Goal: Transaction & Acquisition: Purchase product/service

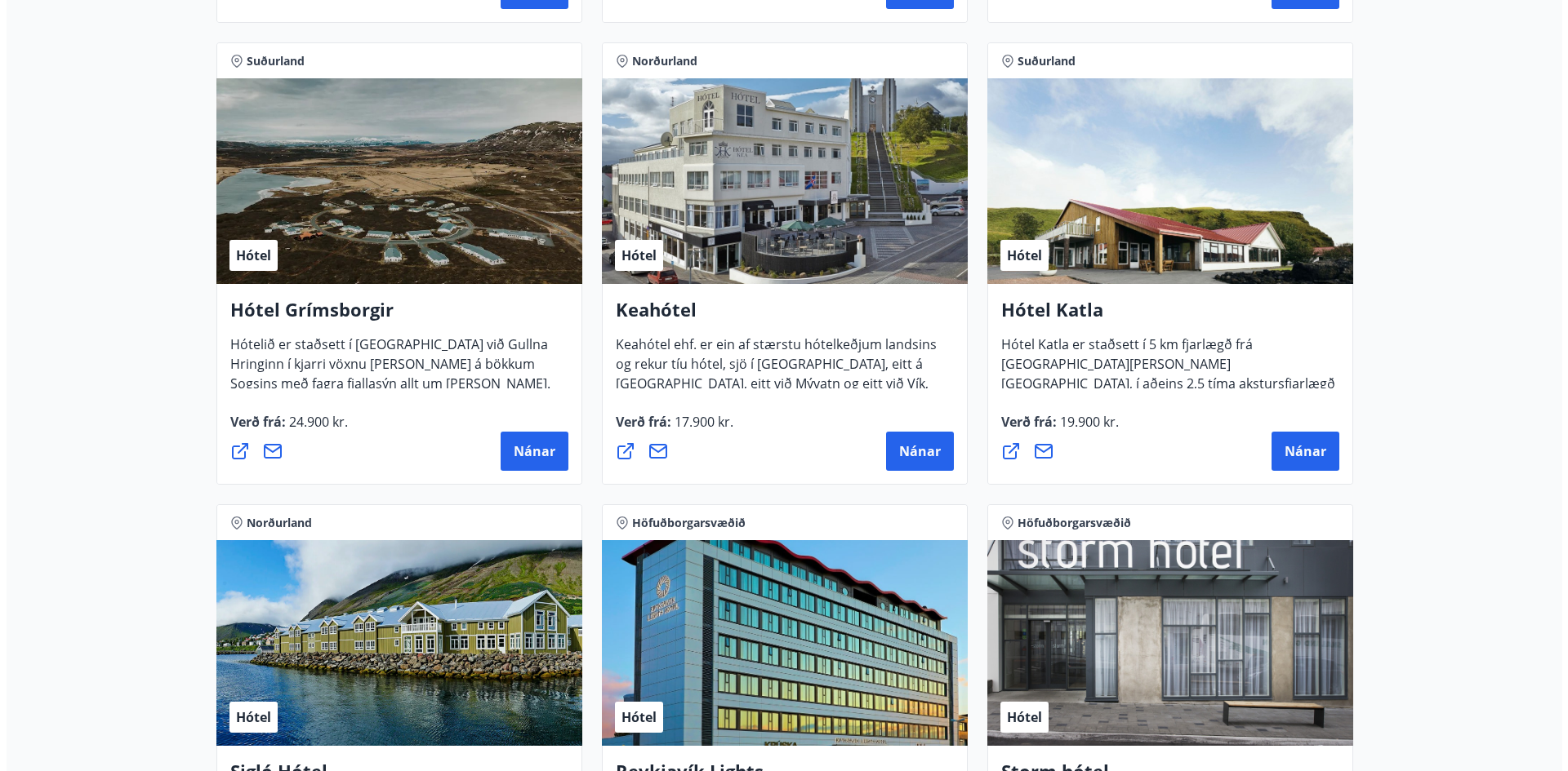
scroll to position [1061, 0]
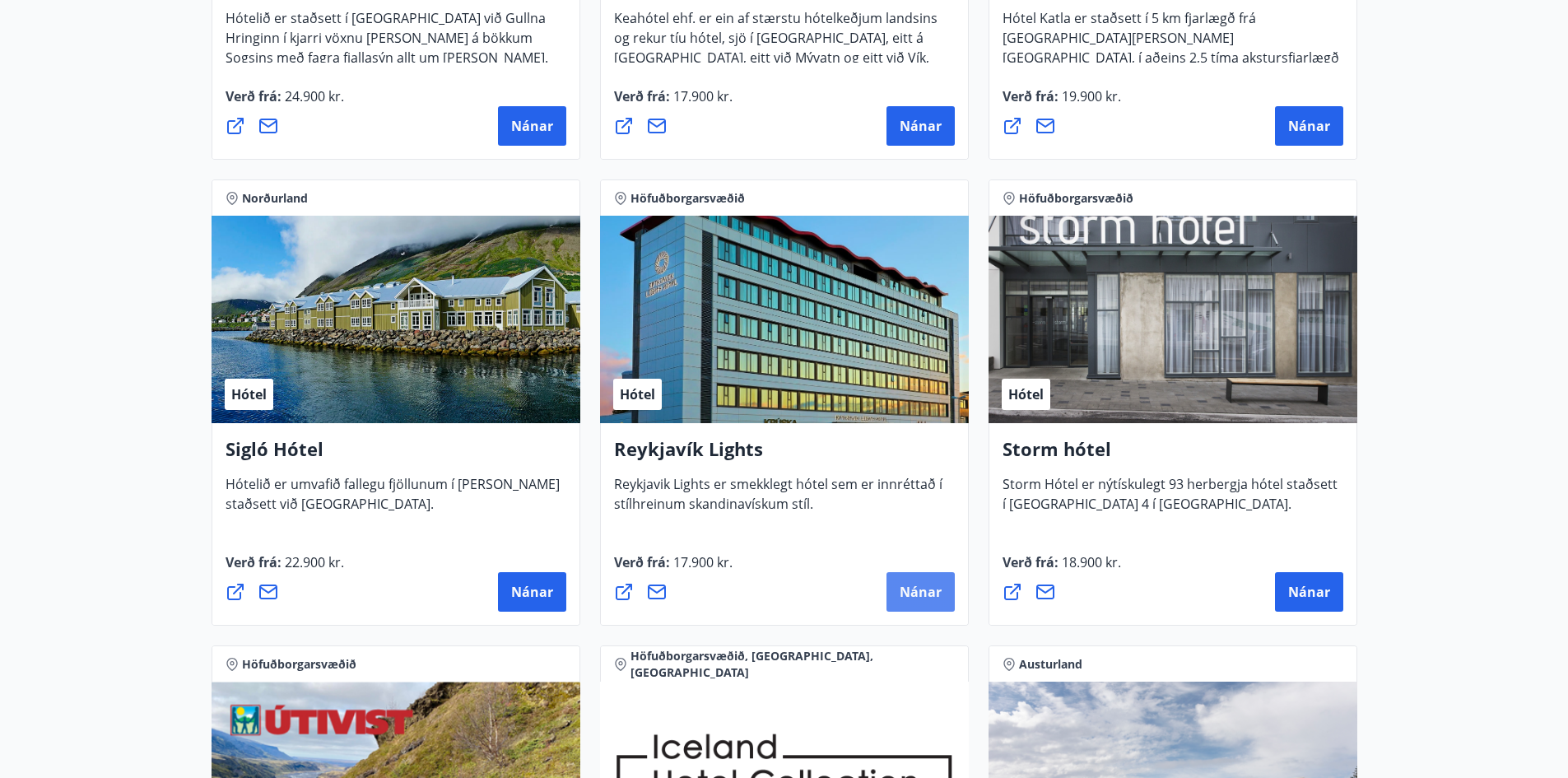
click at [904, 588] on span "Nánar" at bounding box center [920, 592] width 42 height 19
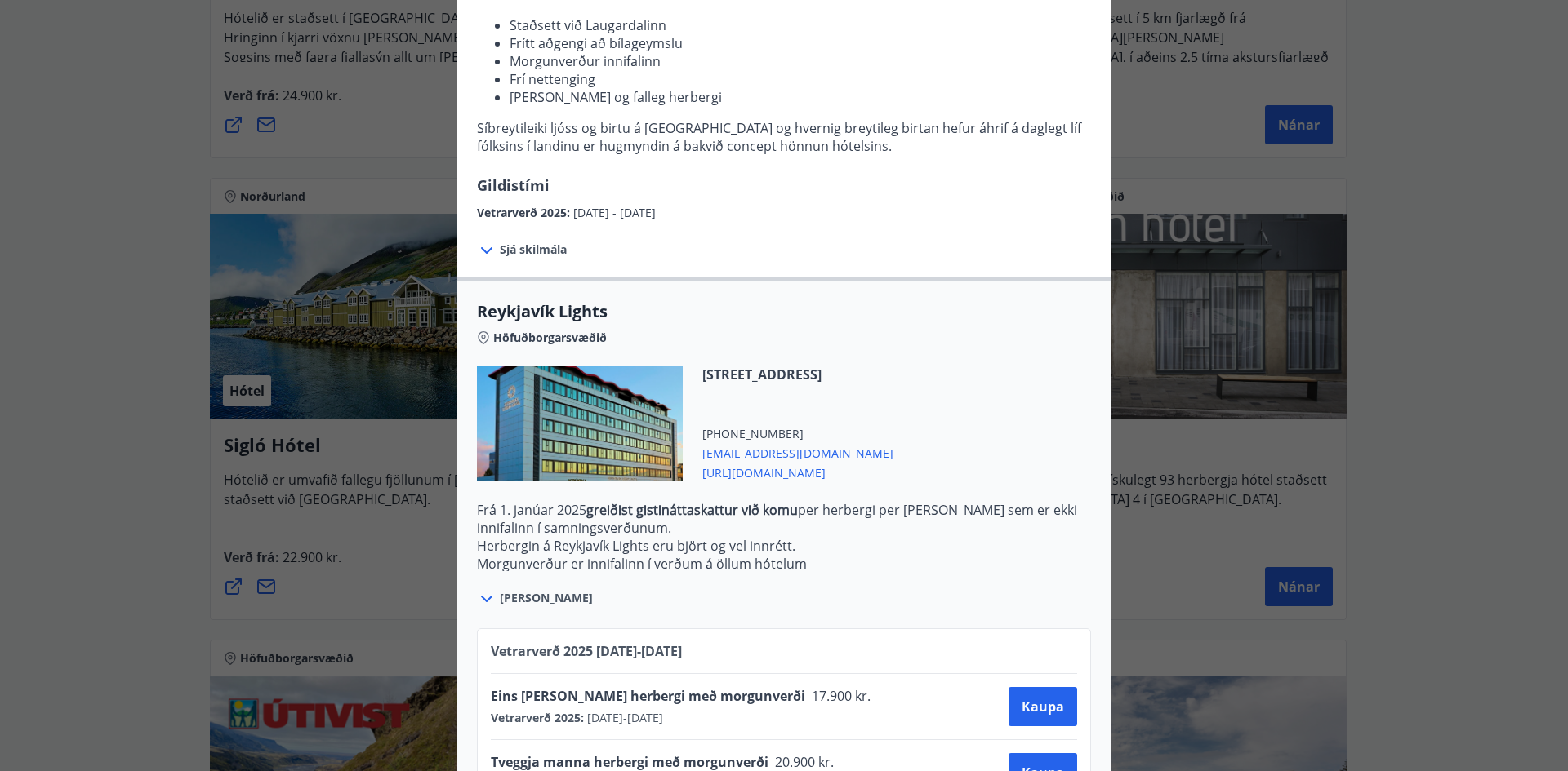
scroll to position [295, 0]
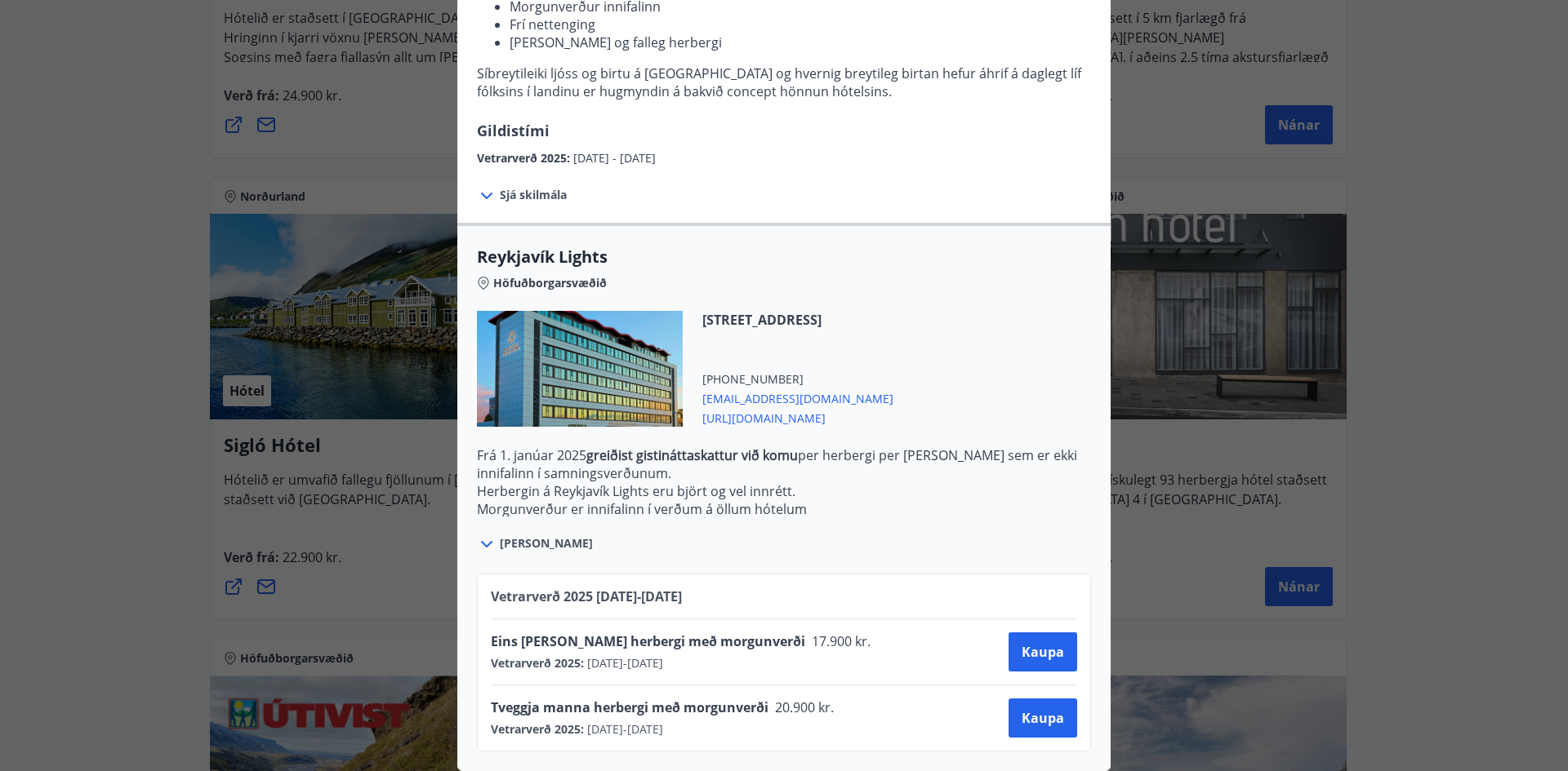
click at [479, 186] on icon at bounding box center [487, 195] width 19 height 19
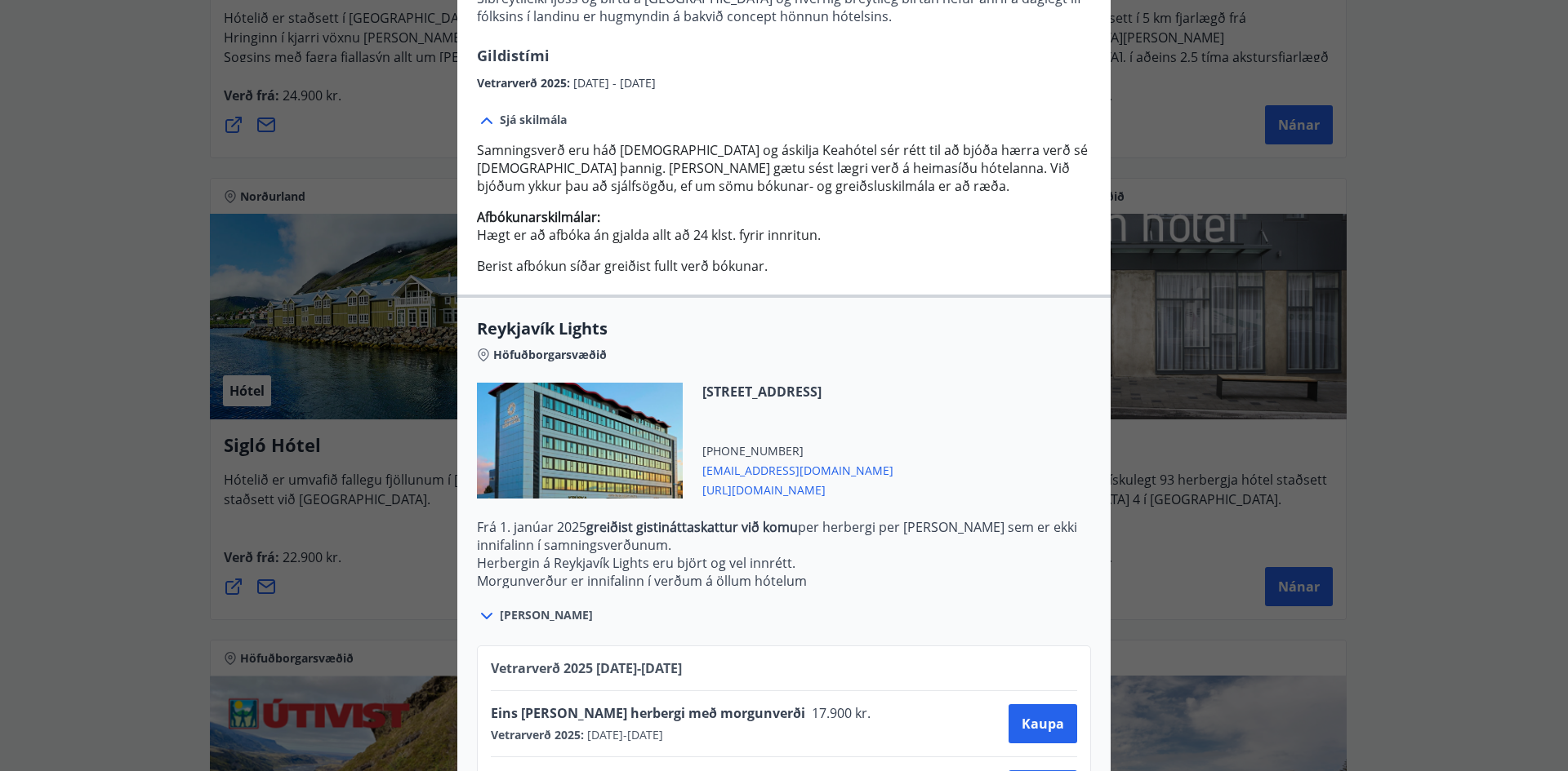
scroll to position [442, 0]
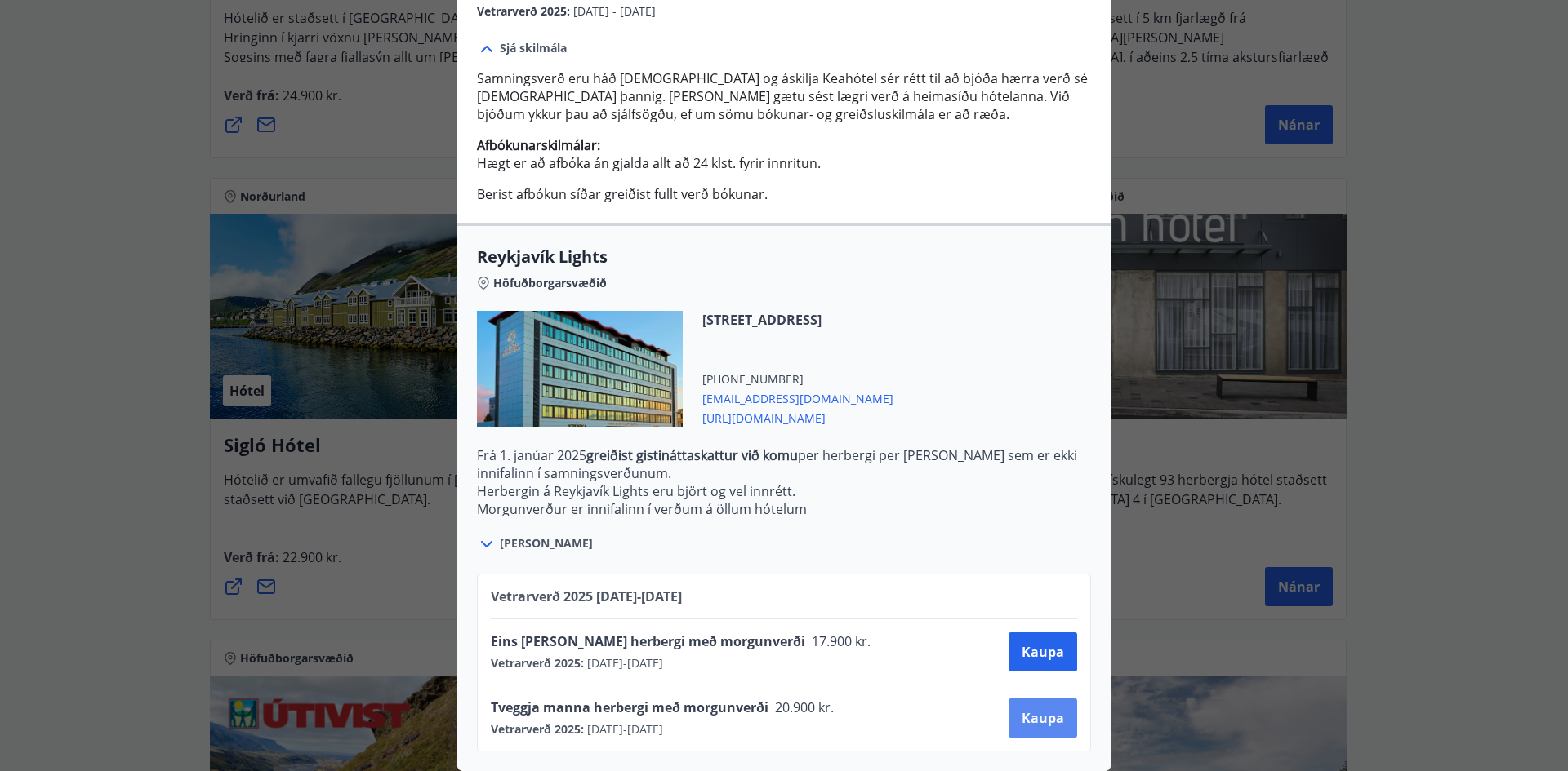
click at [1041, 713] on span "Kaupa" at bounding box center [1042, 718] width 43 height 18
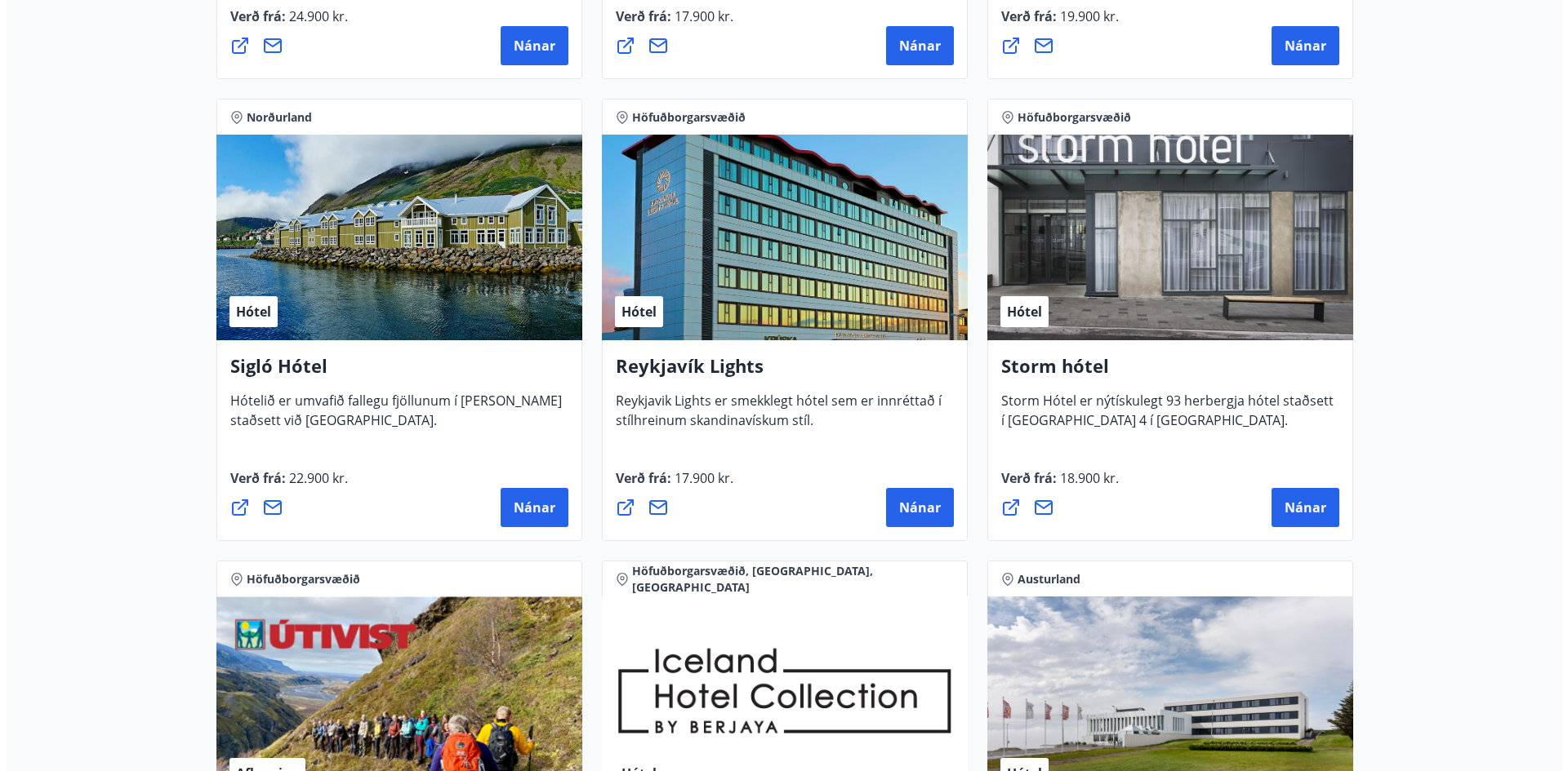
scroll to position [1145, 0]
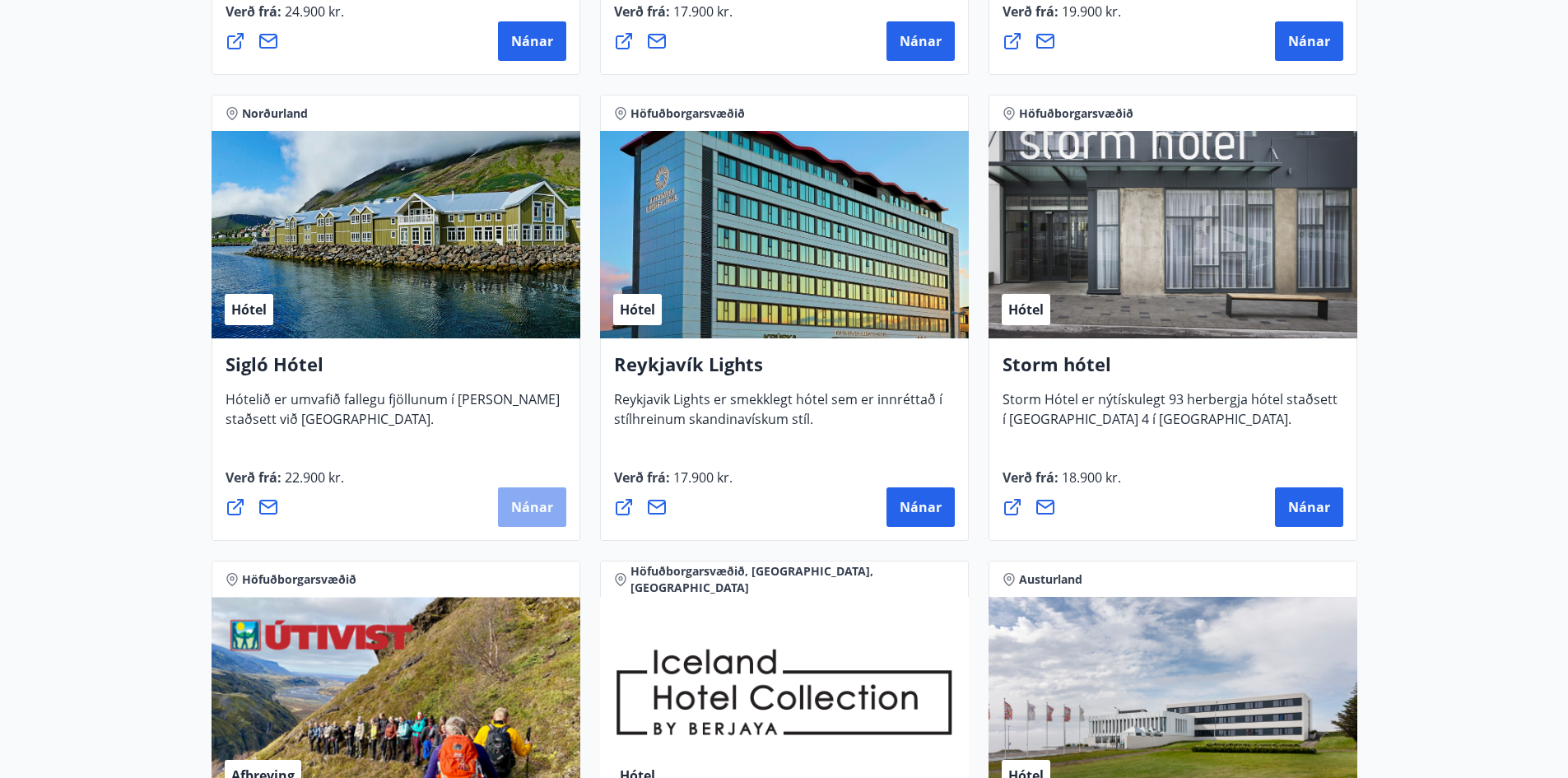
click at [537, 509] on span "Nánar" at bounding box center [532, 507] width 42 height 19
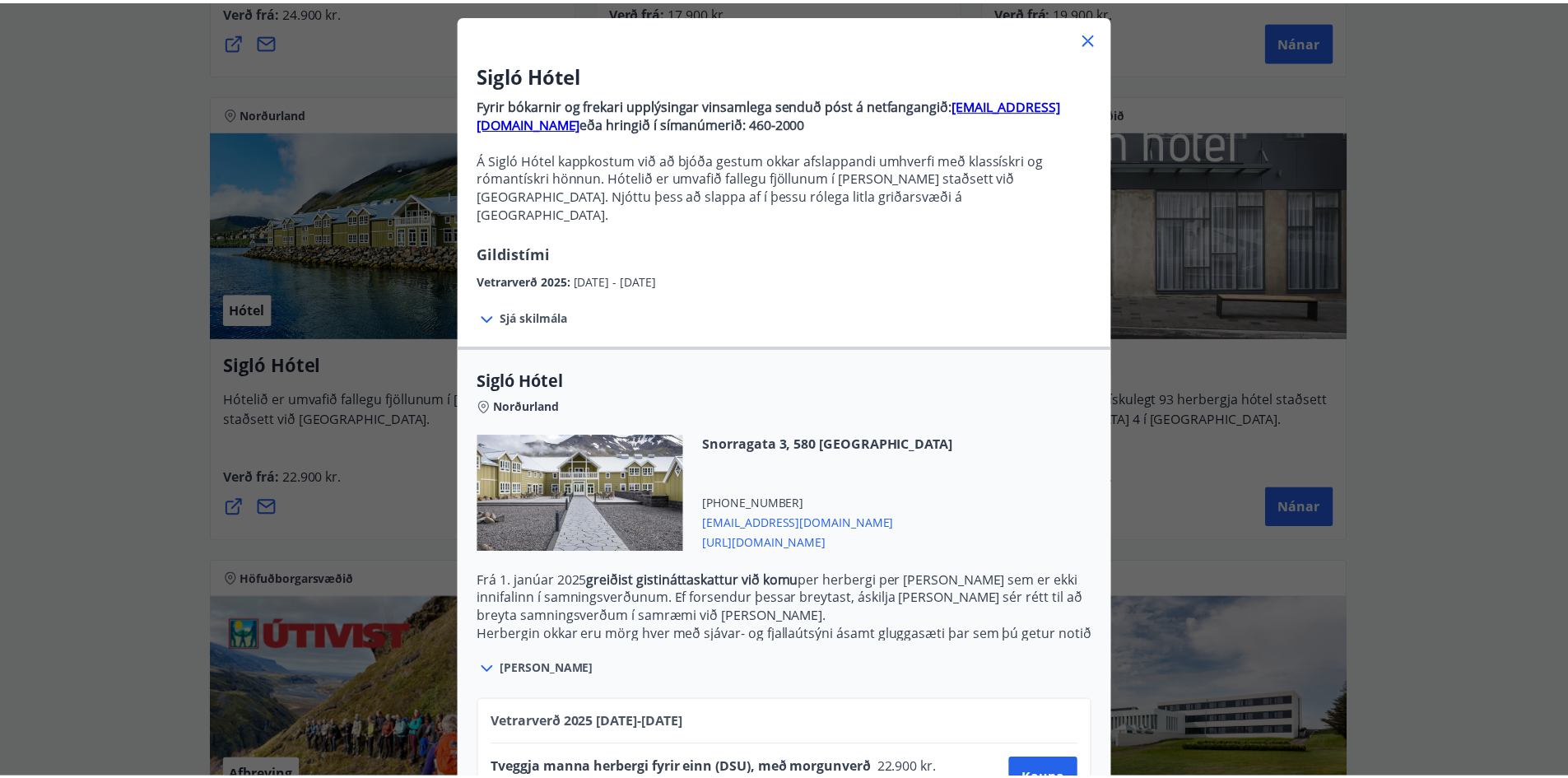
scroll to position [0, 0]
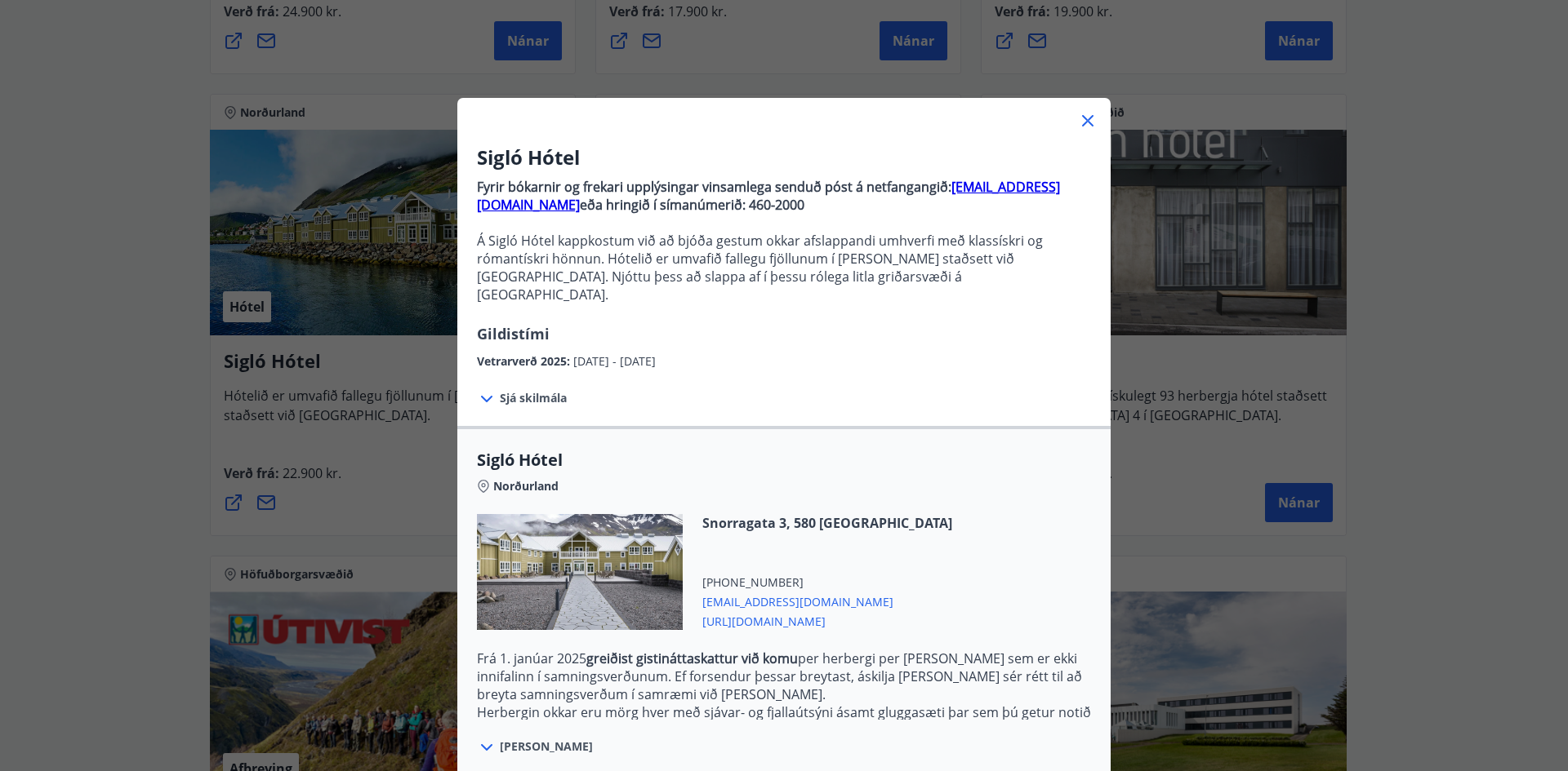
click at [1080, 117] on icon at bounding box center [1088, 121] width 19 height 19
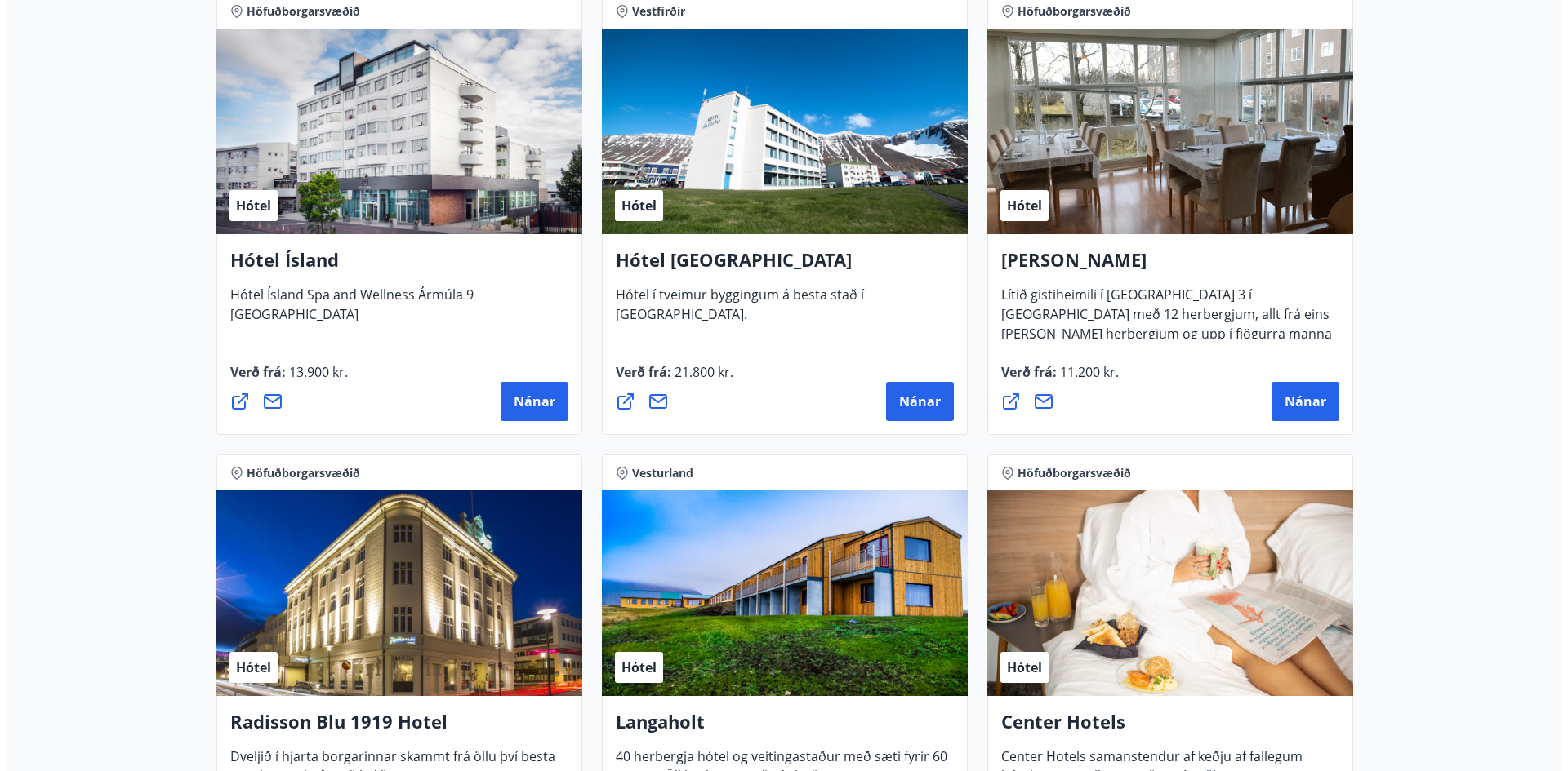
scroll to position [2206, 0]
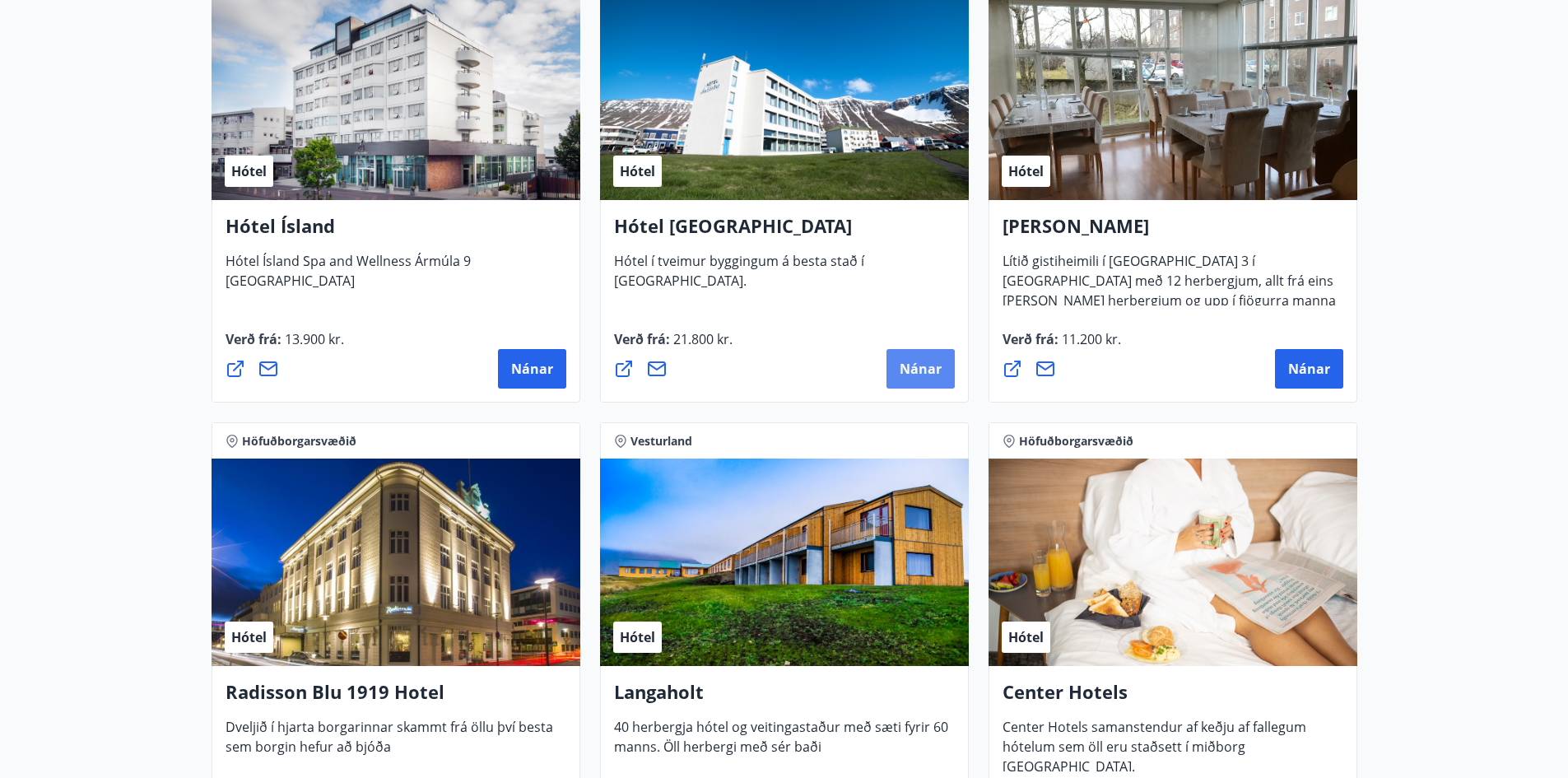
click at [922, 368] on span "Nánar" at bounding box center [920, 369] width 42 height 19
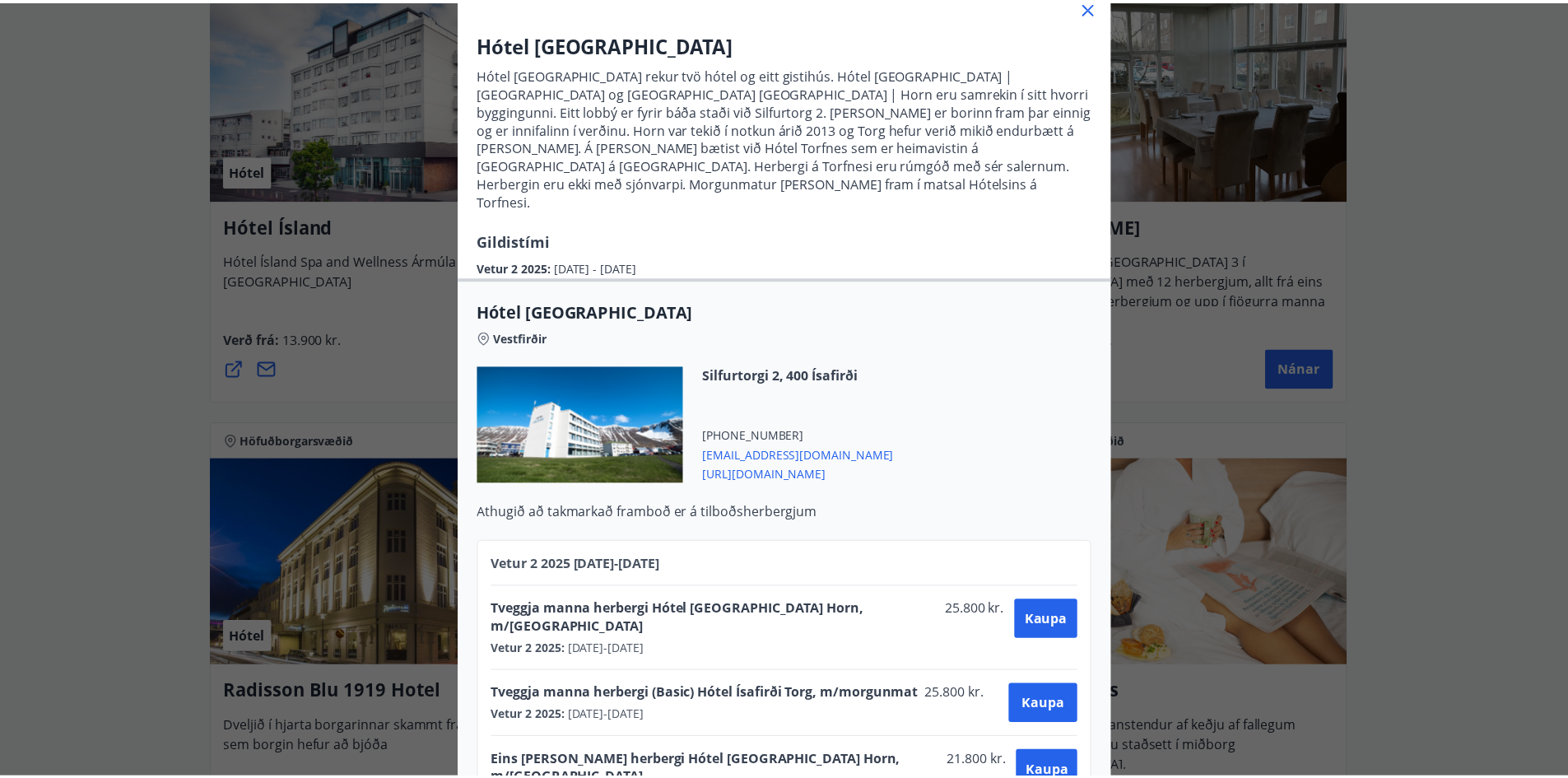
scroll to position [0, 0]
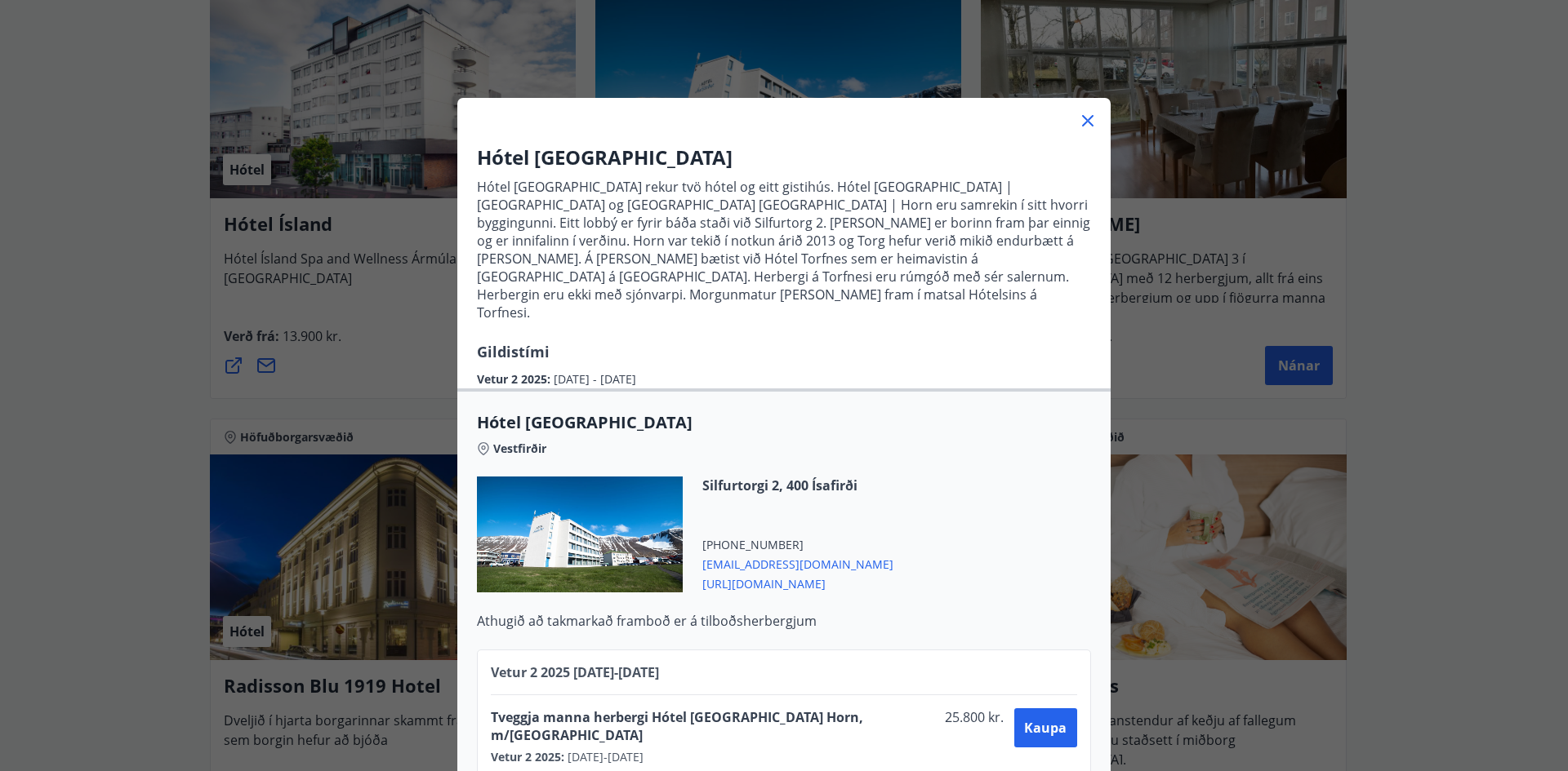
click at [1082, 120] on icon at bounding box center [1088, 121] width 12 height 12
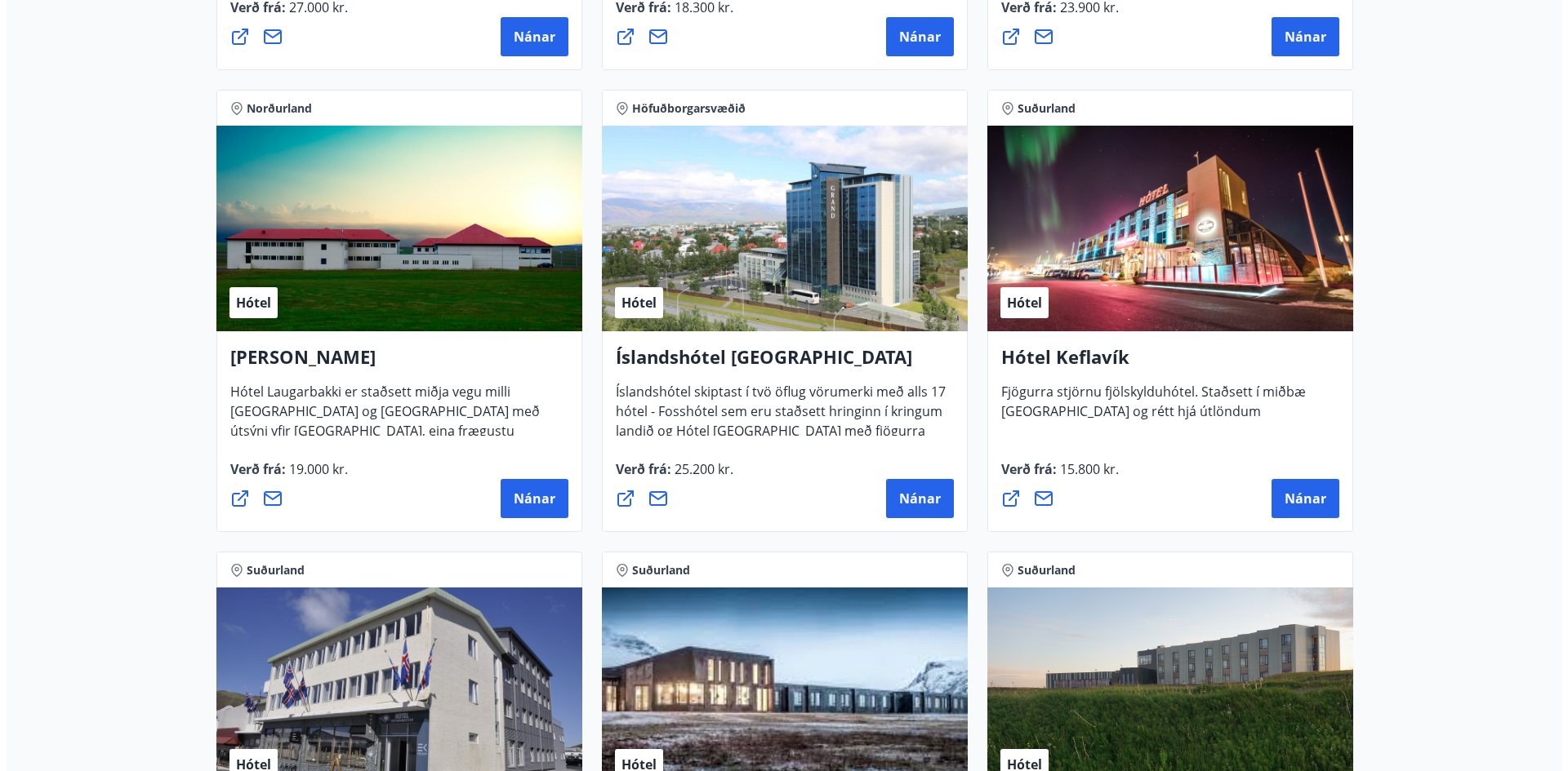
scroll to position [3022, 0]
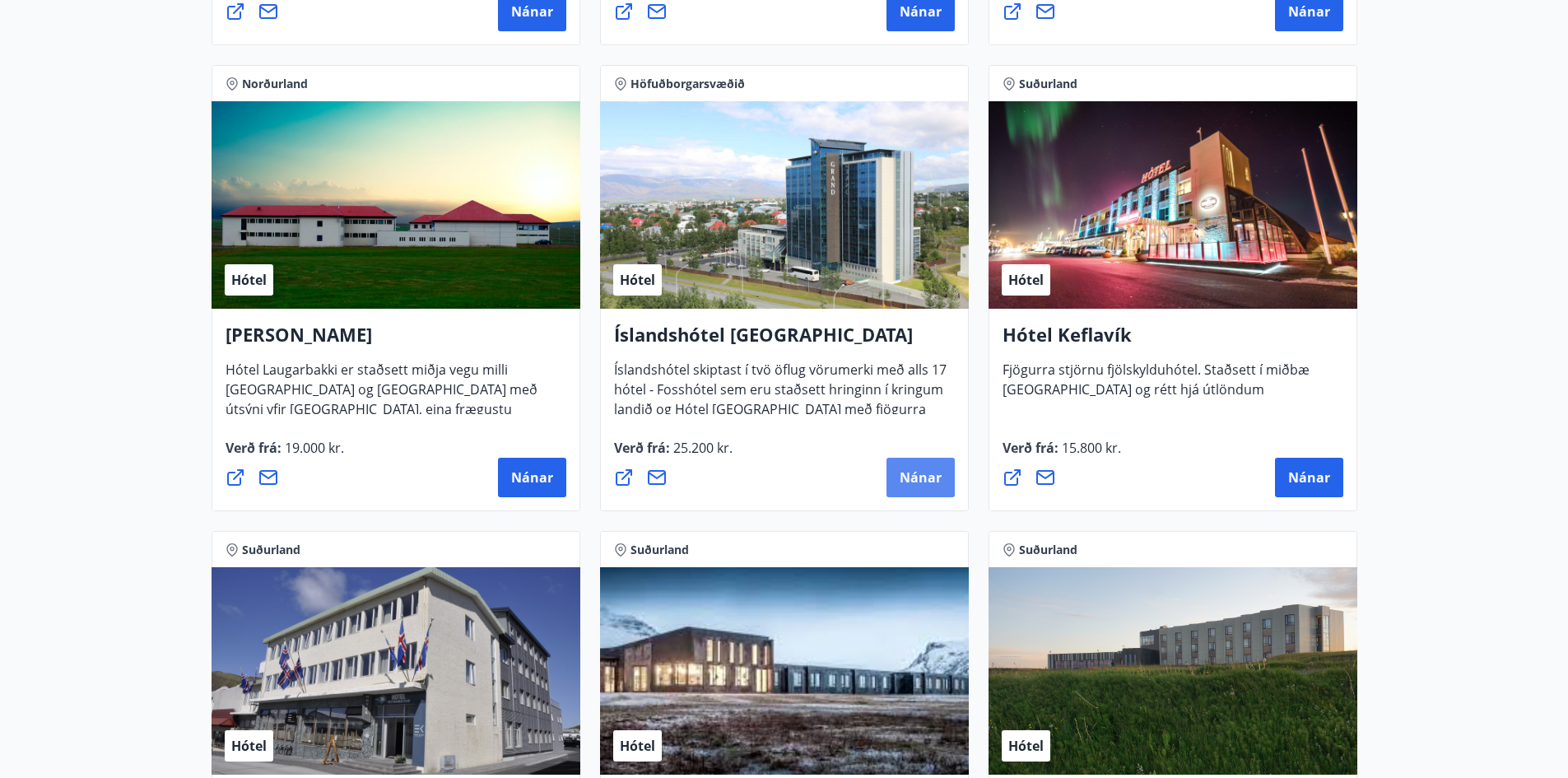
click at [913, 480] on span "Nánar" at bounding box center [920, 477] width 42 height 19
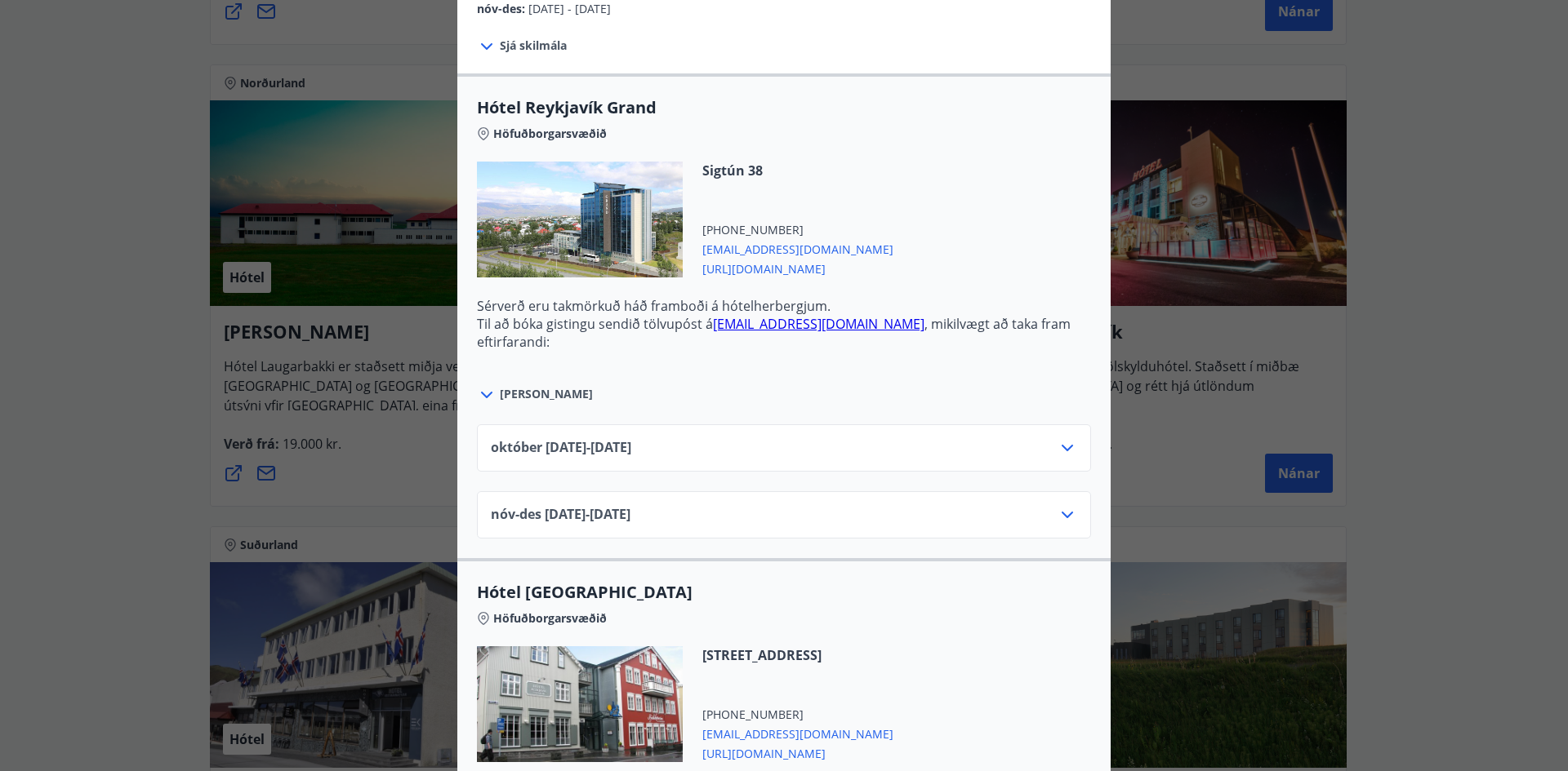
scroll to position [489, 0]
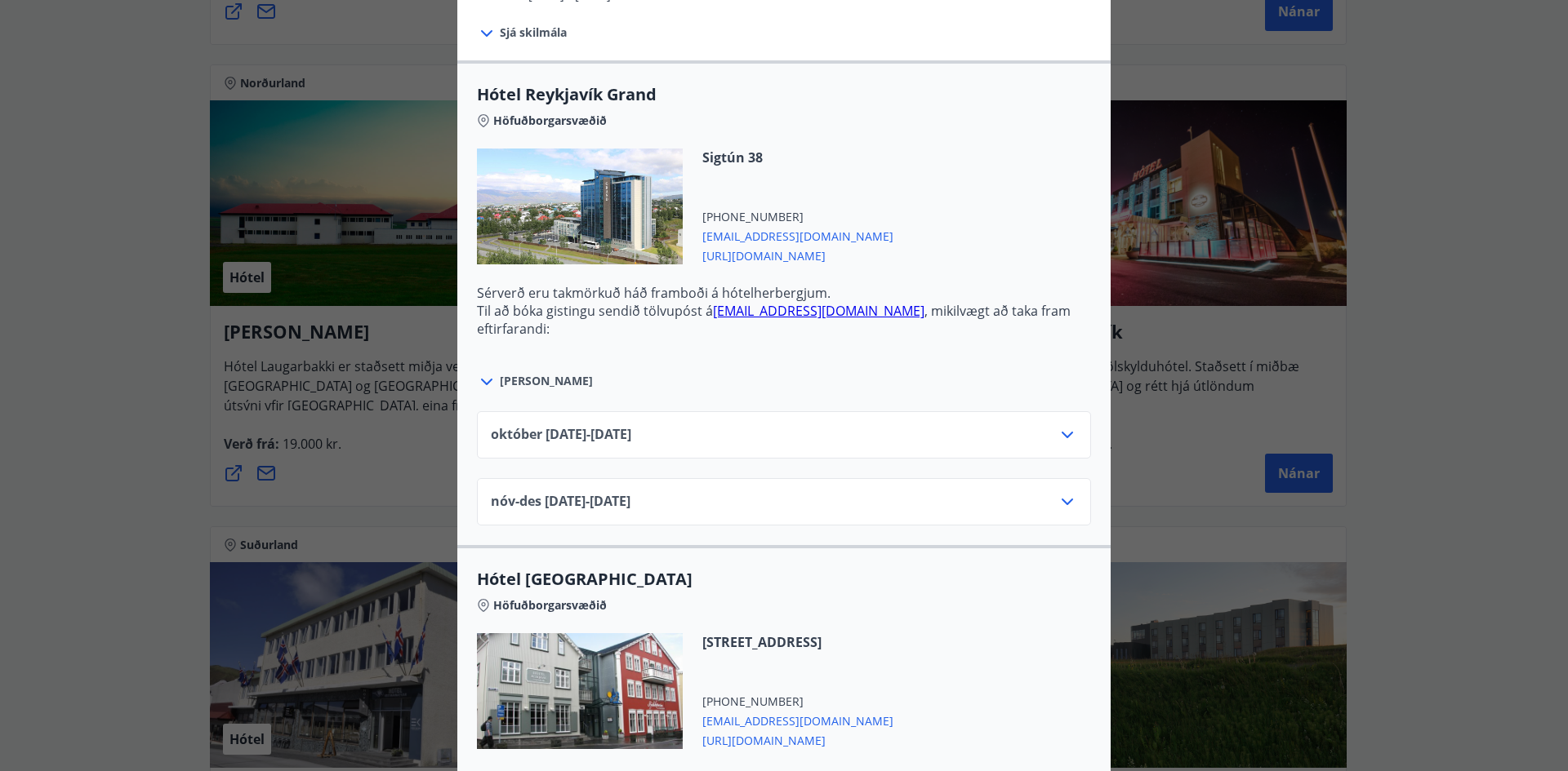
click at [1060, 431] on icon at bounding box center [1068, 435] width 19 height 19
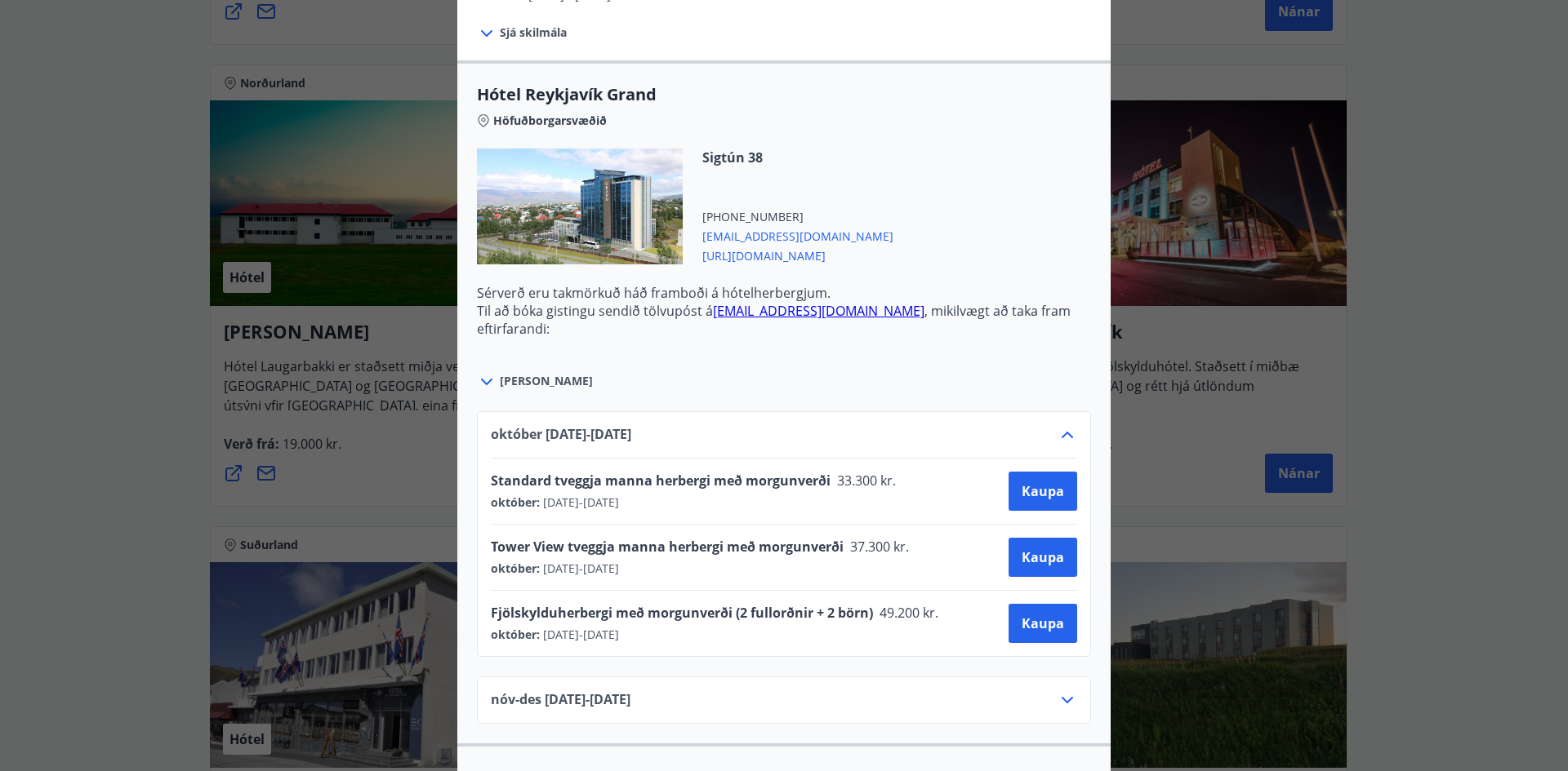
click at [1062, 432] on icon at bounding box center [1068, 434] width 12 height 7
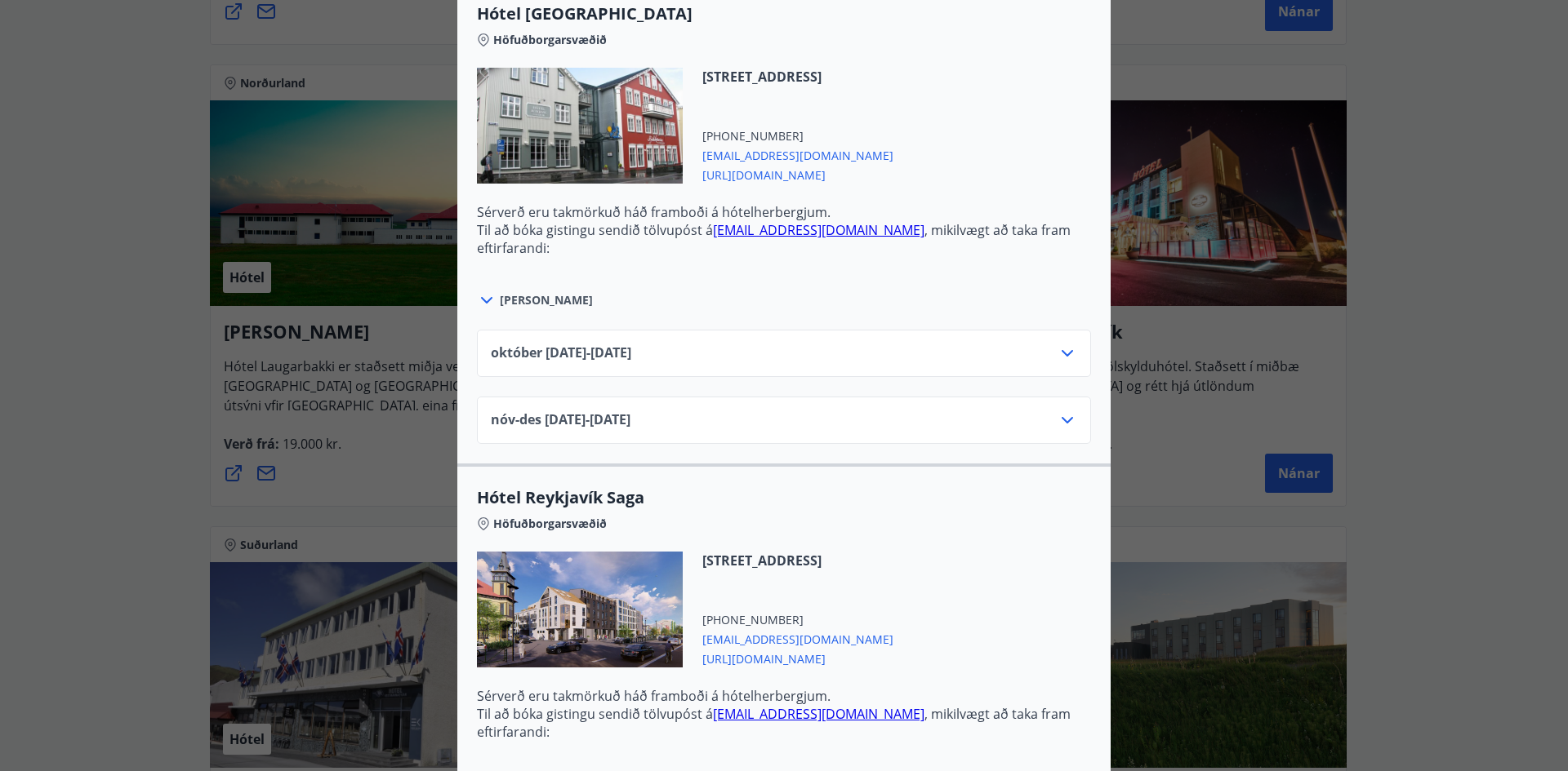
scroll to position [1061, 0]
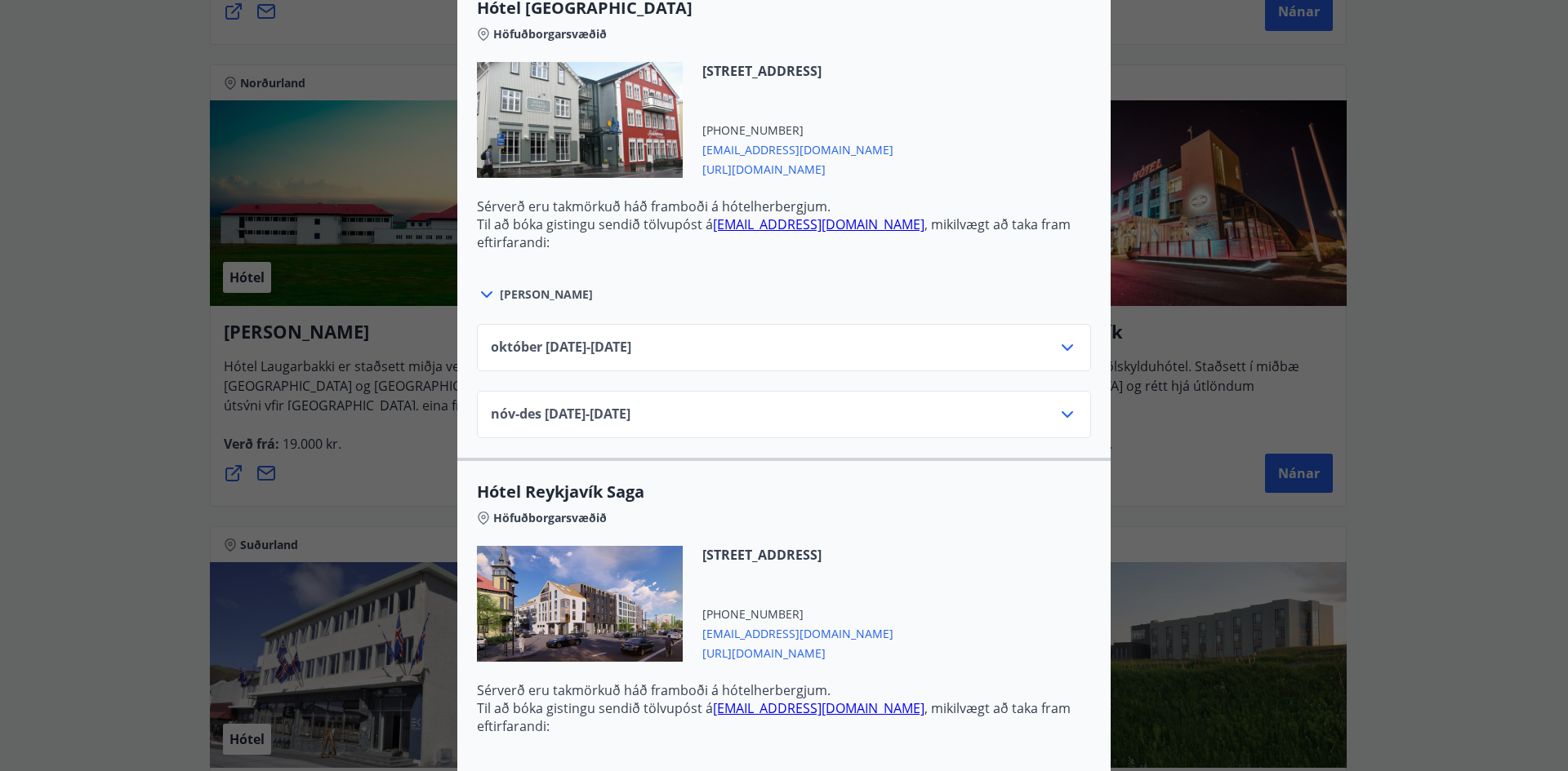
click at [1065, 344] on icon at bounding box center [1068, 347] width 19 height 19
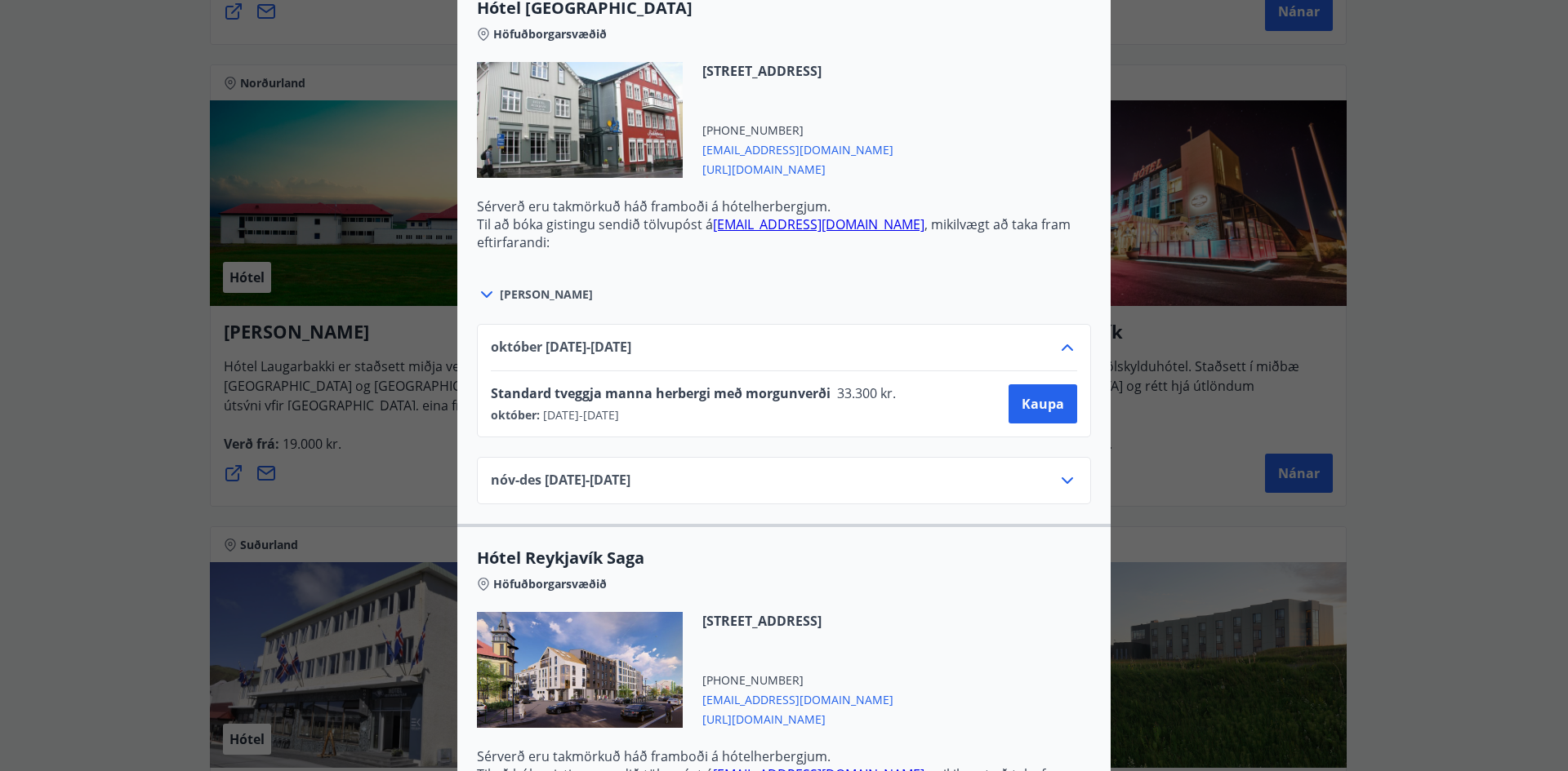
click at [1065, 344] on icon at bounding box center [1068, 347] width 19 height 19
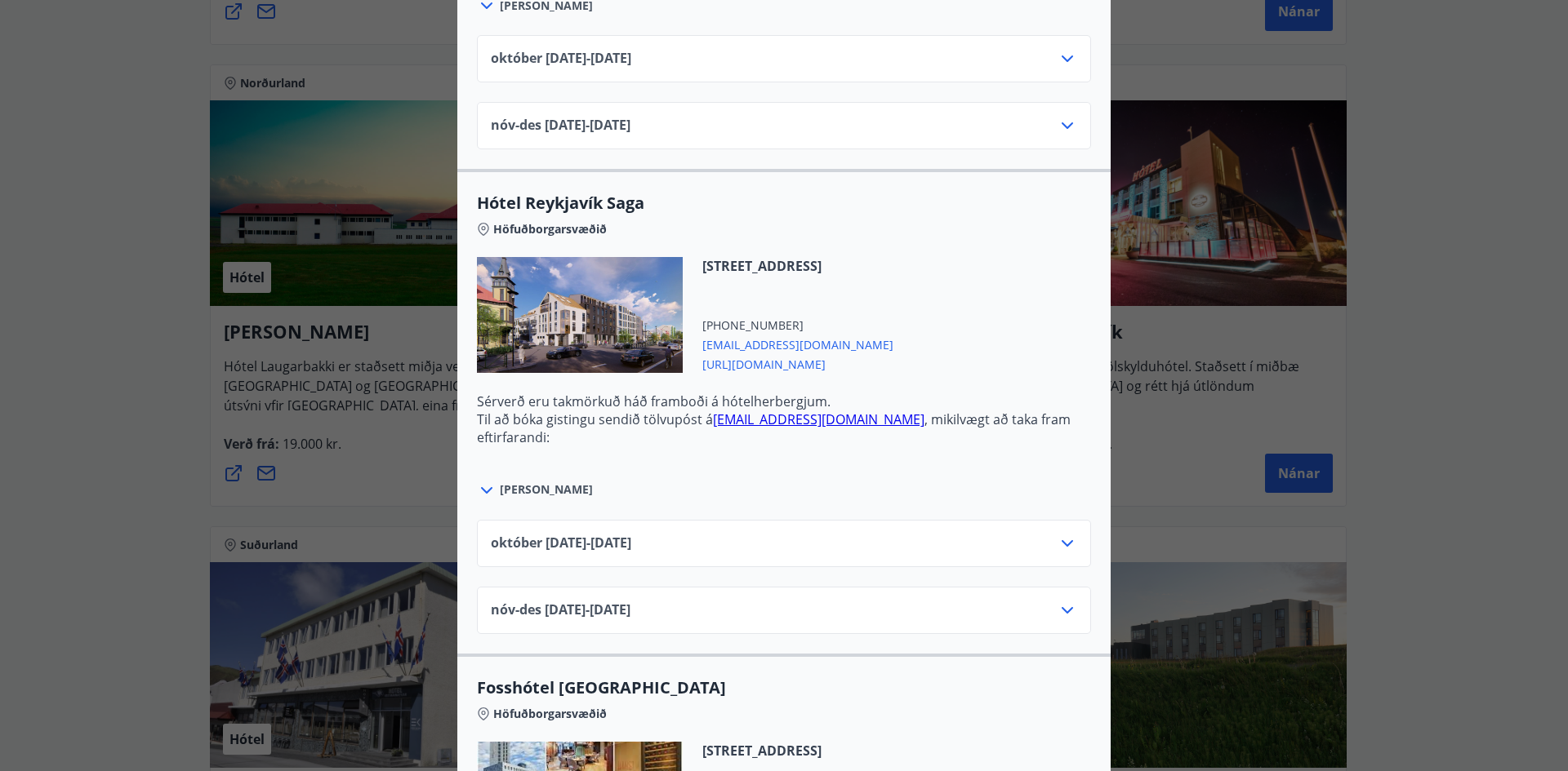
scroll to position [1387, 0]
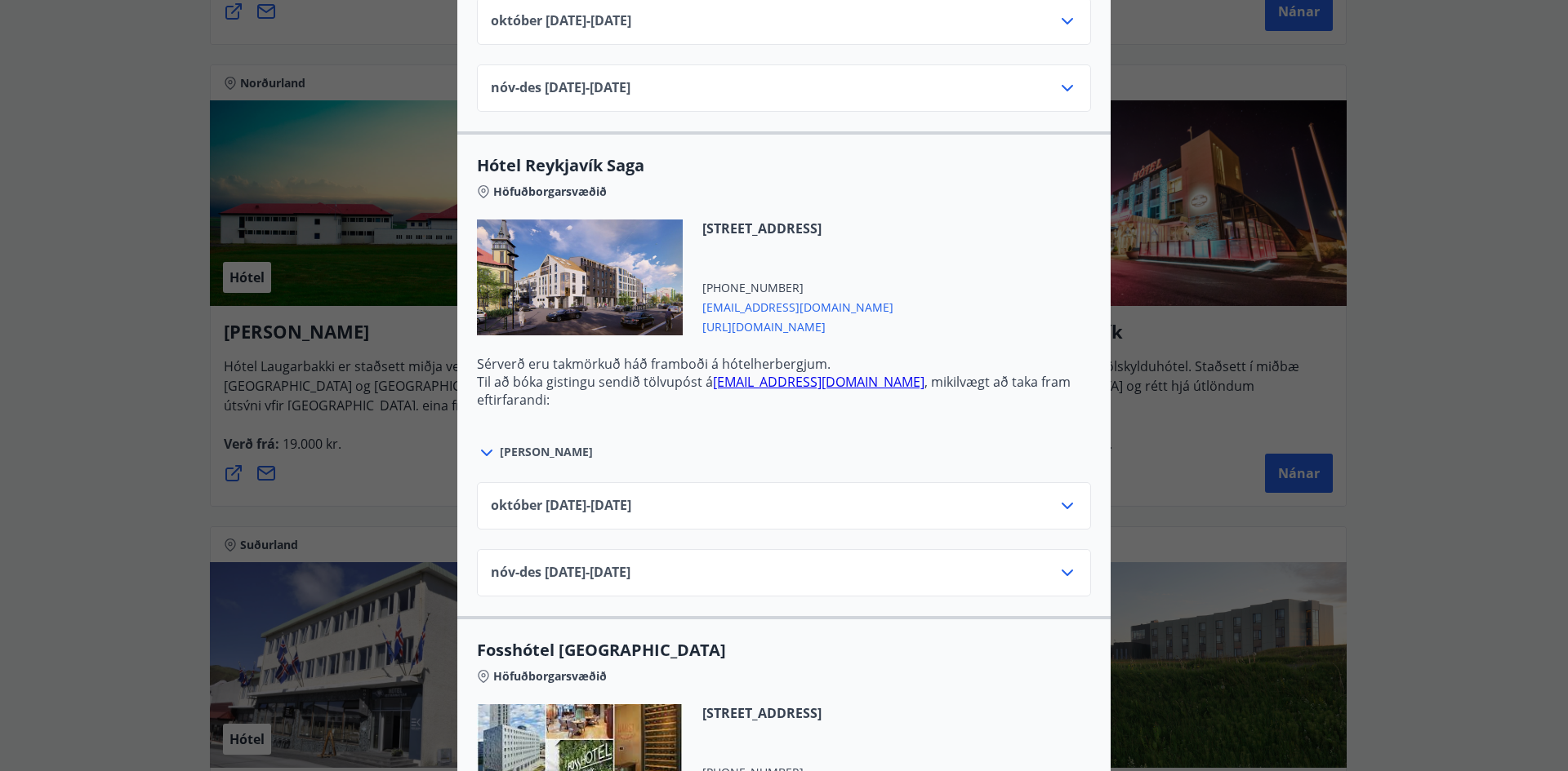
click at [1063, 503] on icon at bounding box center [1068, 506] width 19 height 19
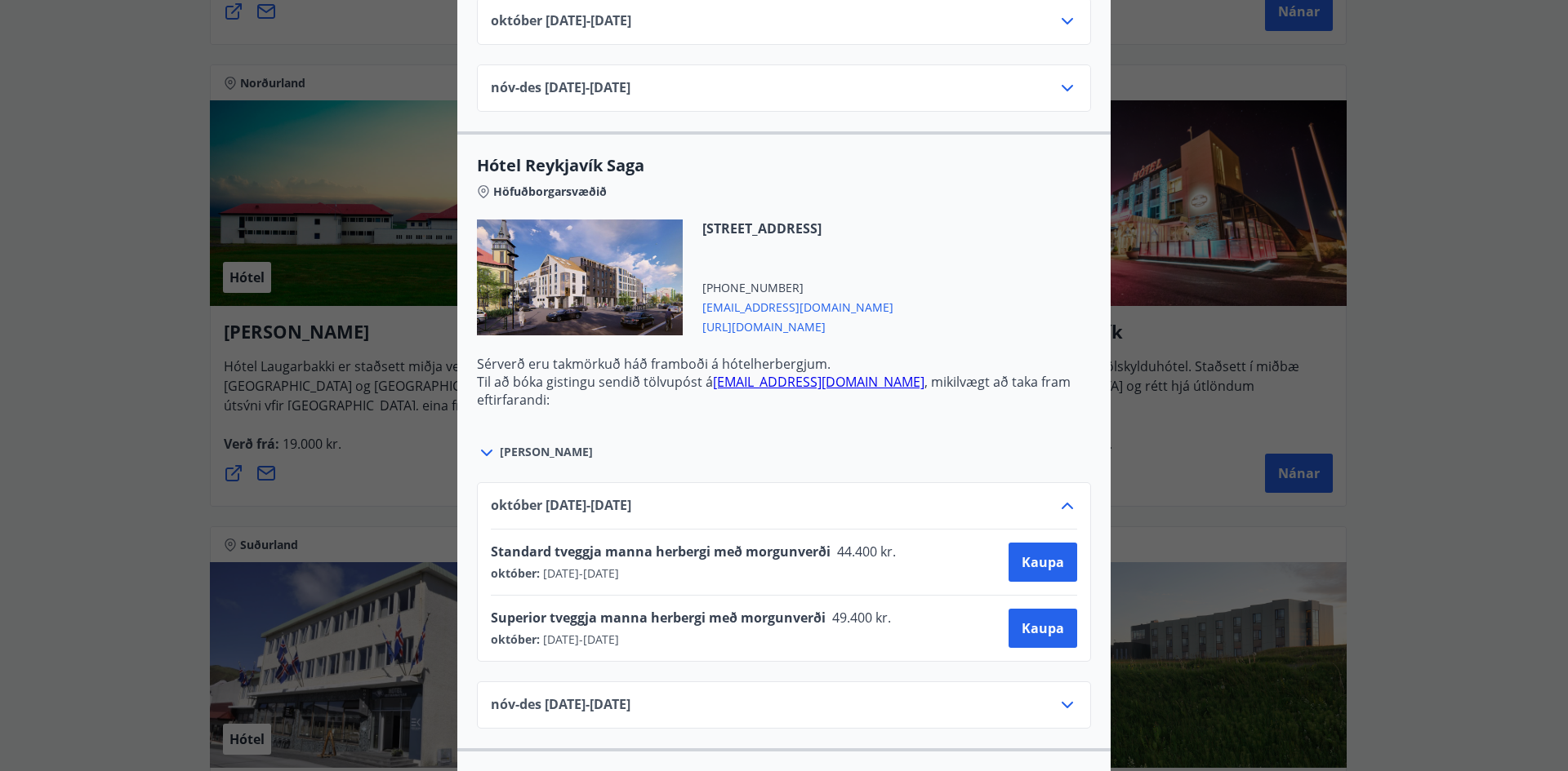
click at [1063, 503] on icon at bounding box center [1068, 506] width 19 height 19
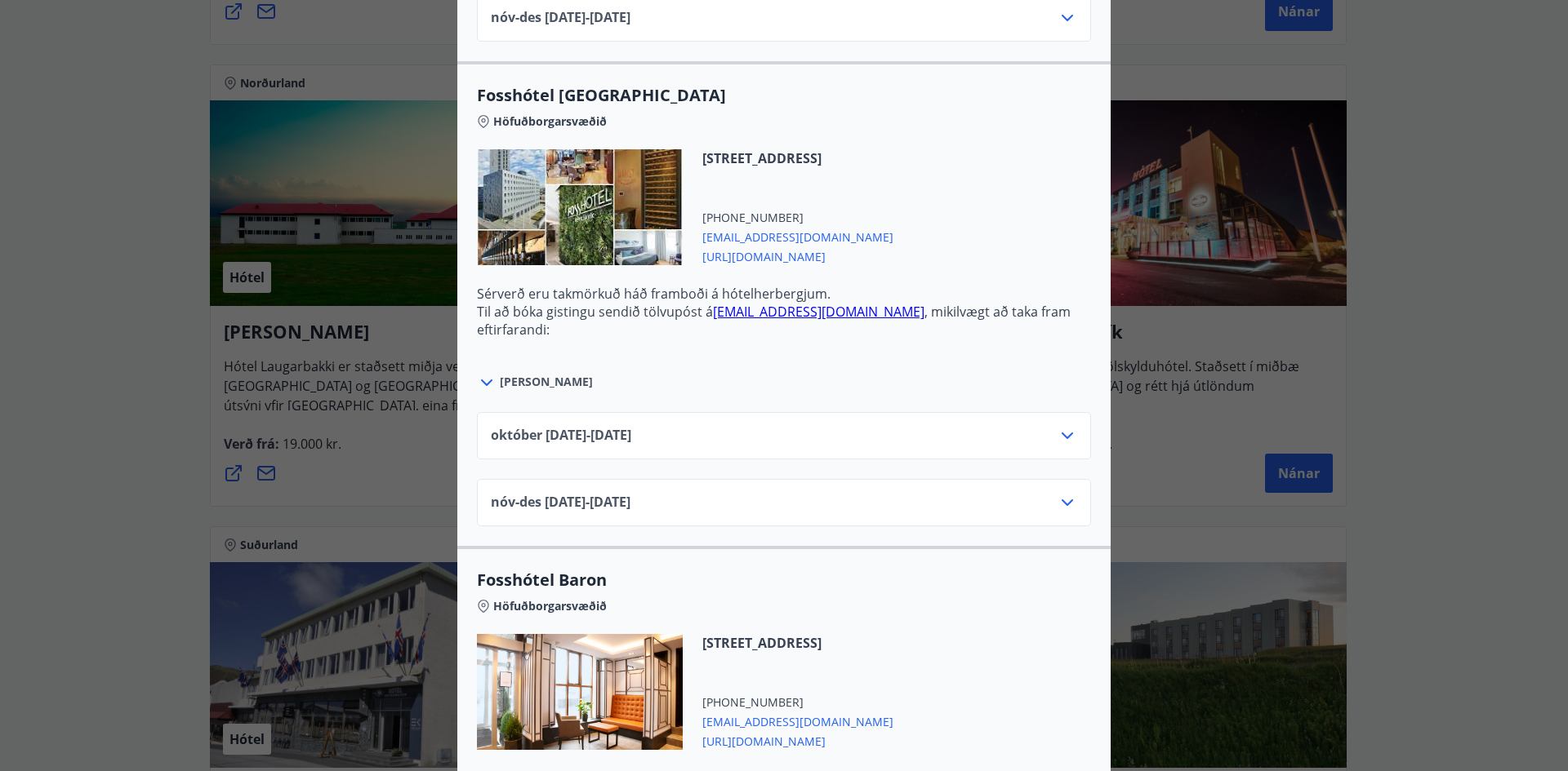
scroll to position [1959, 0]
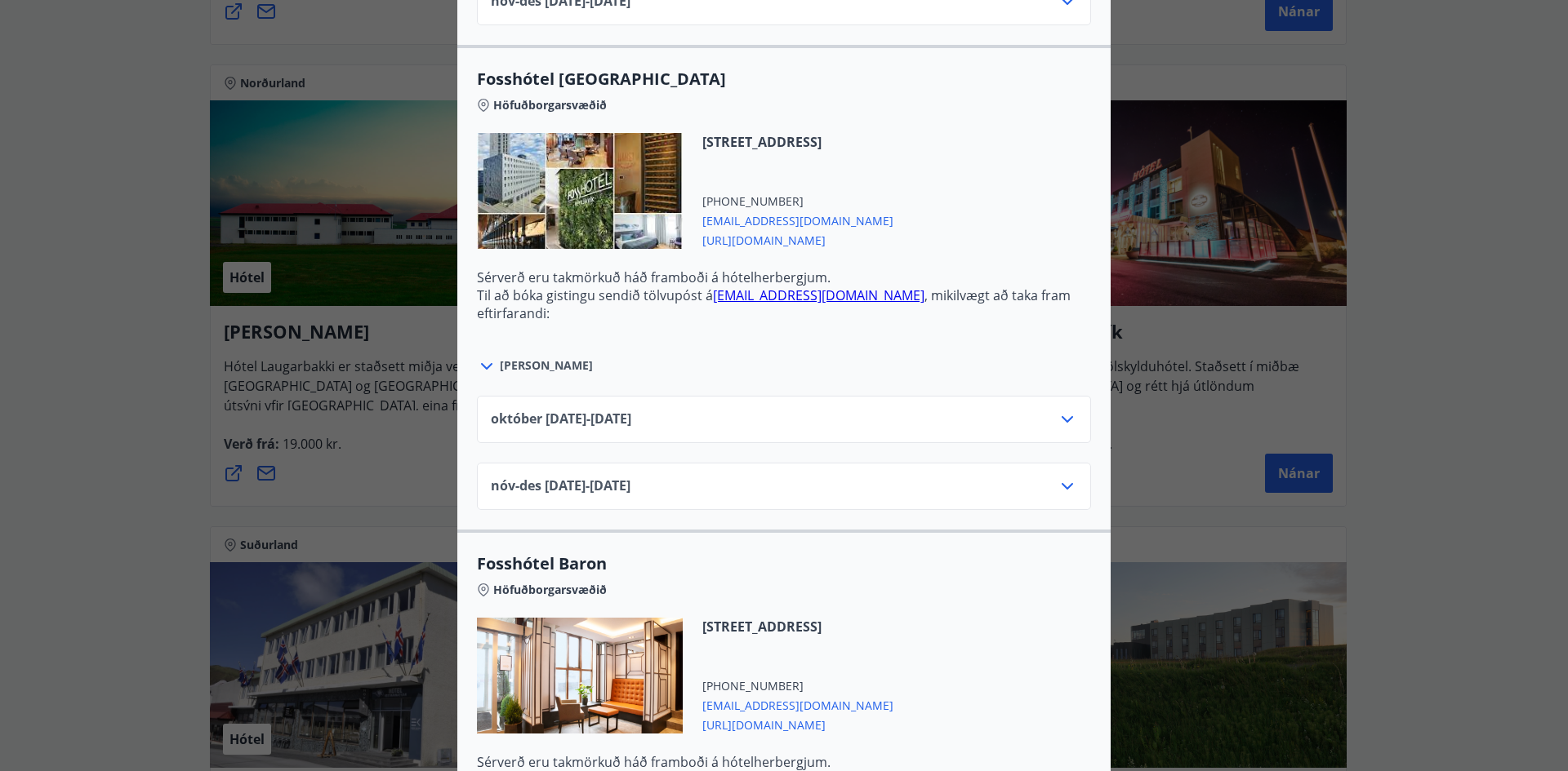
click at [1060, 419] on icon at bounding box center [1068, 420] width 19 height 19
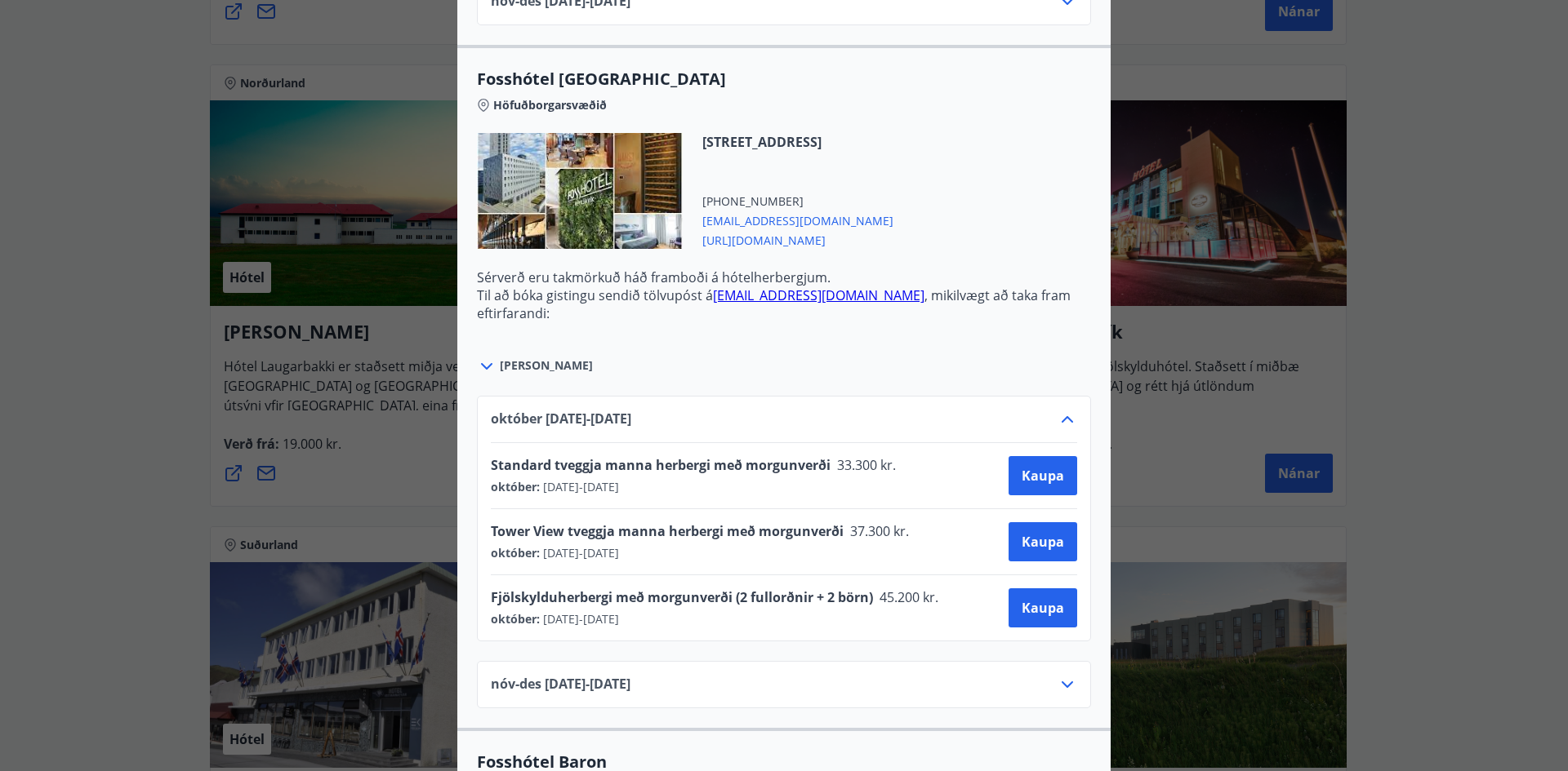
click at [1062, 420] on icon at bounding box center [1068, 419] width 12 height 7
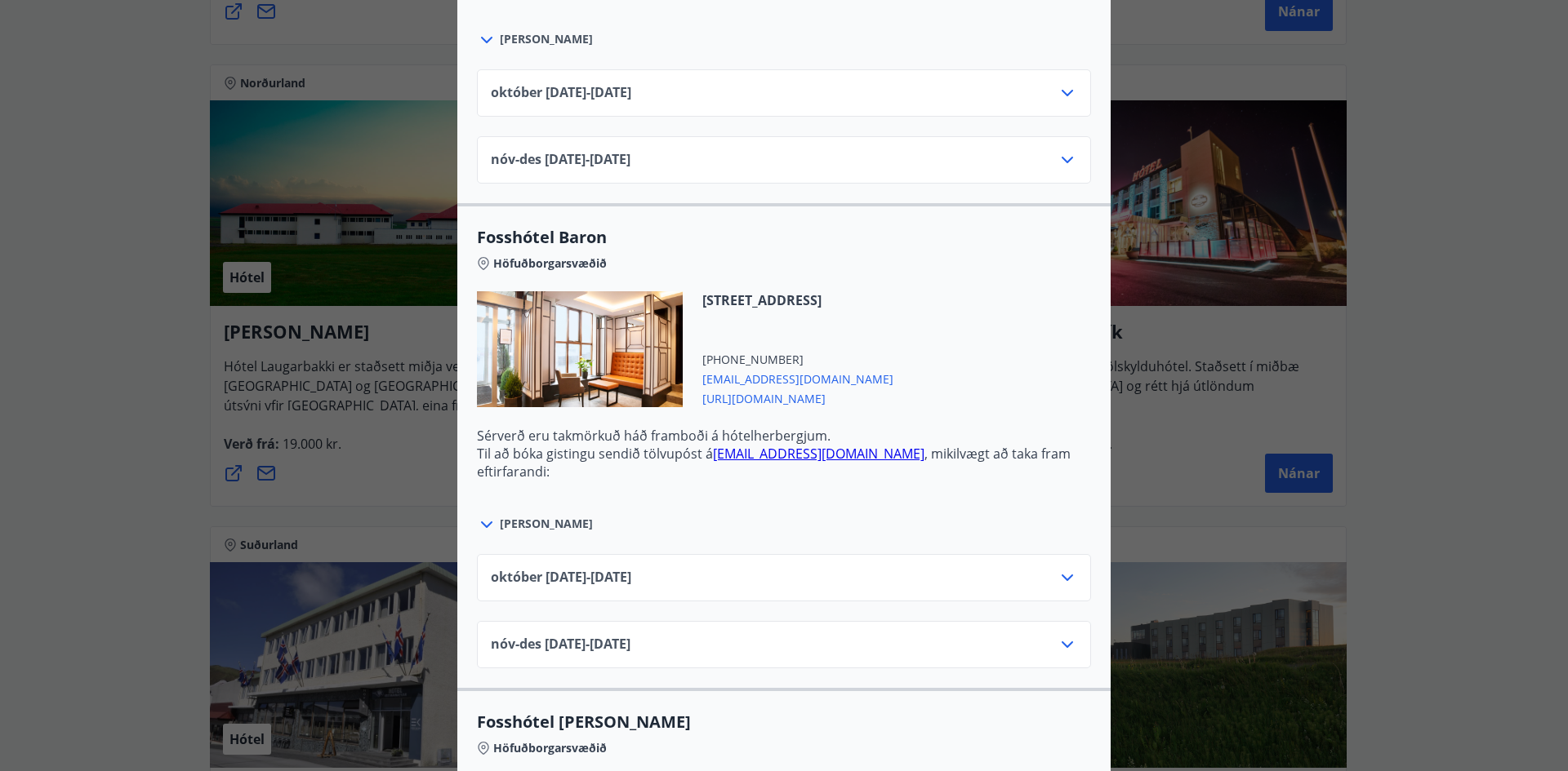
scroll to position [2367, 0]
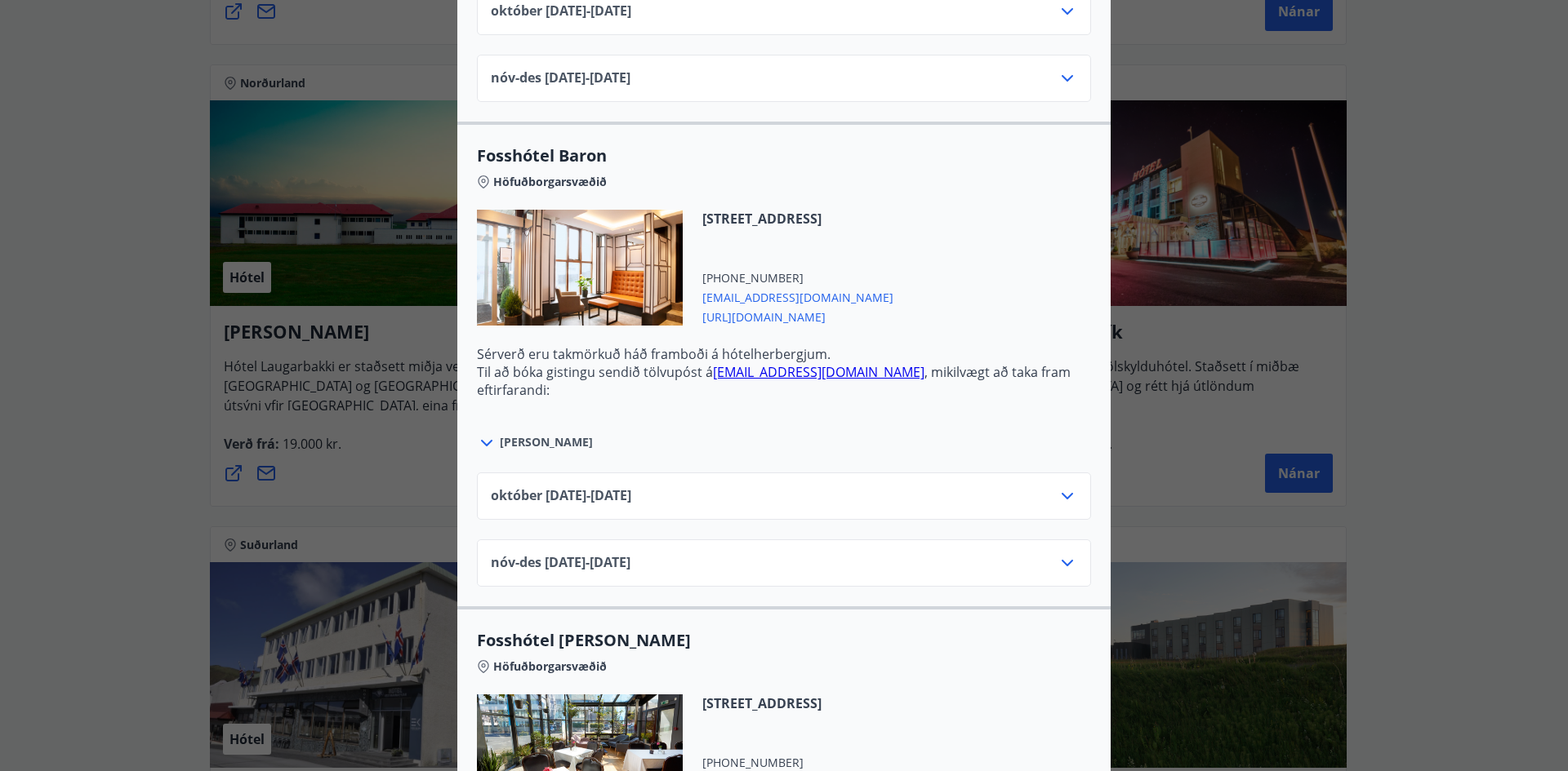
click at [1059, 499] on icon at bounding box center [1068, 496] width 19 height 19
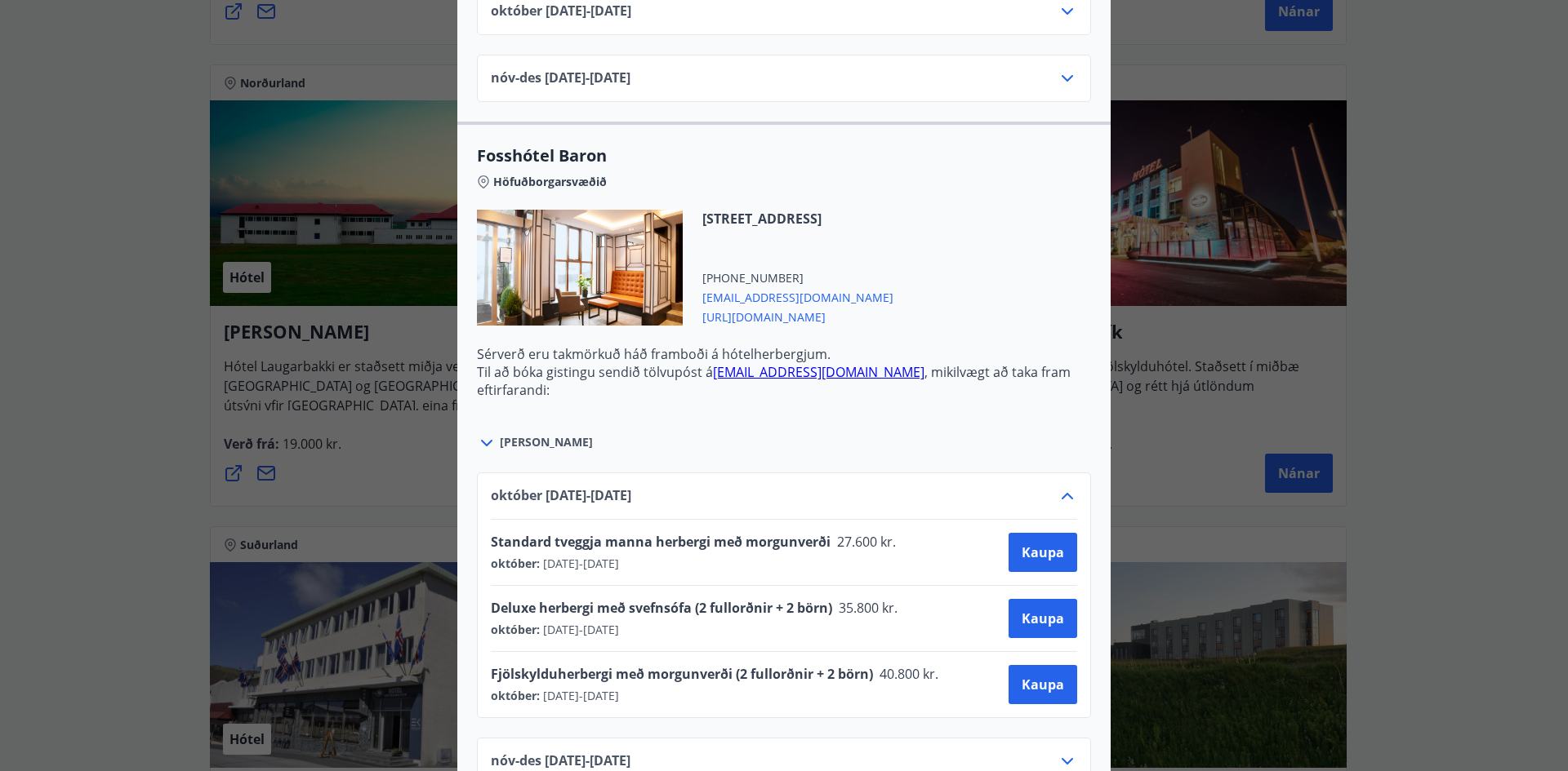
click at [1059, 499] on icon at bounding box center [1068, 496] width 19 height 19
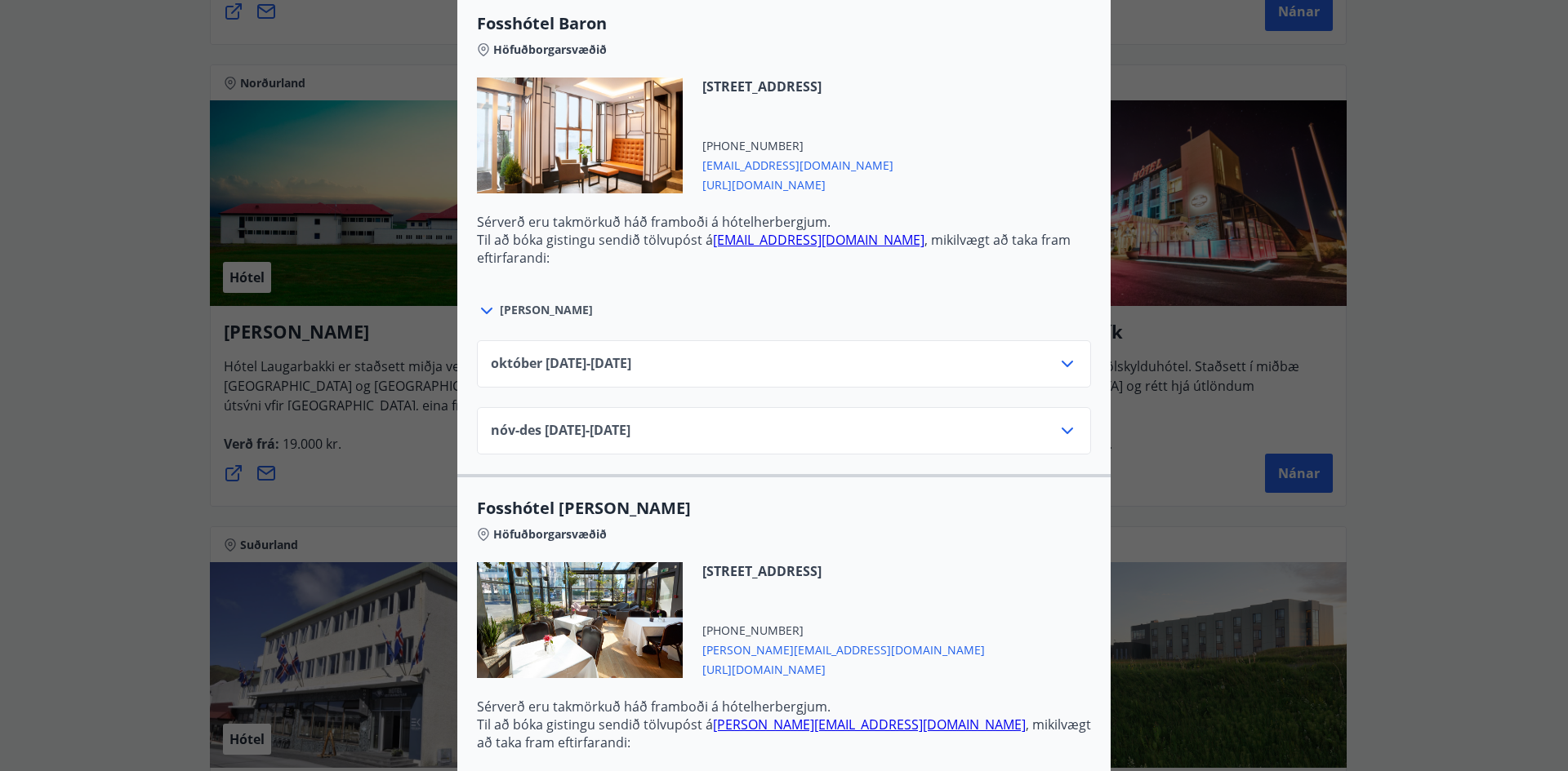
scroll to position [2774, 0]
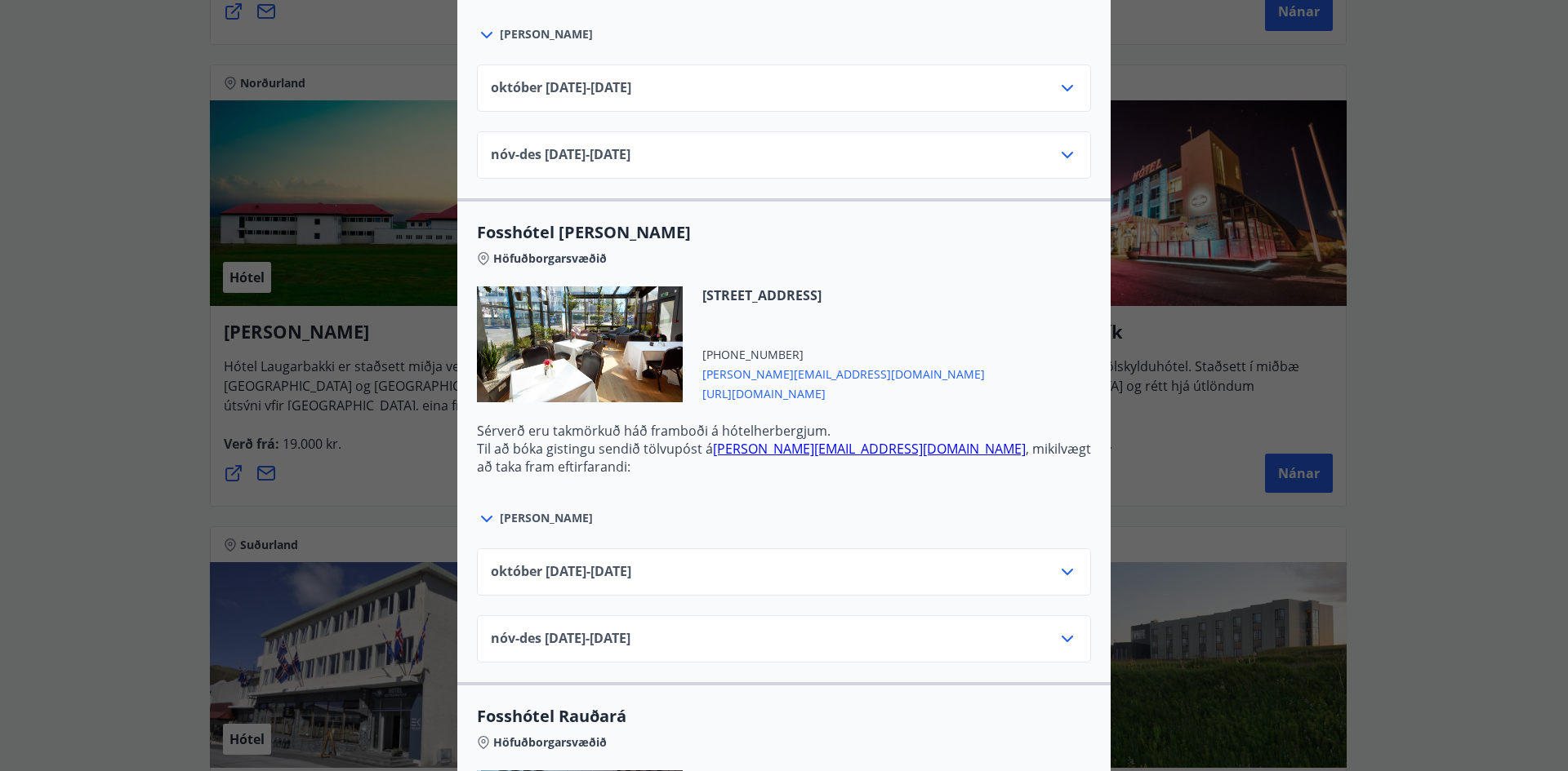
click at [1065, 568] on icon at bounding box center [1068, 572] width 19 height 19
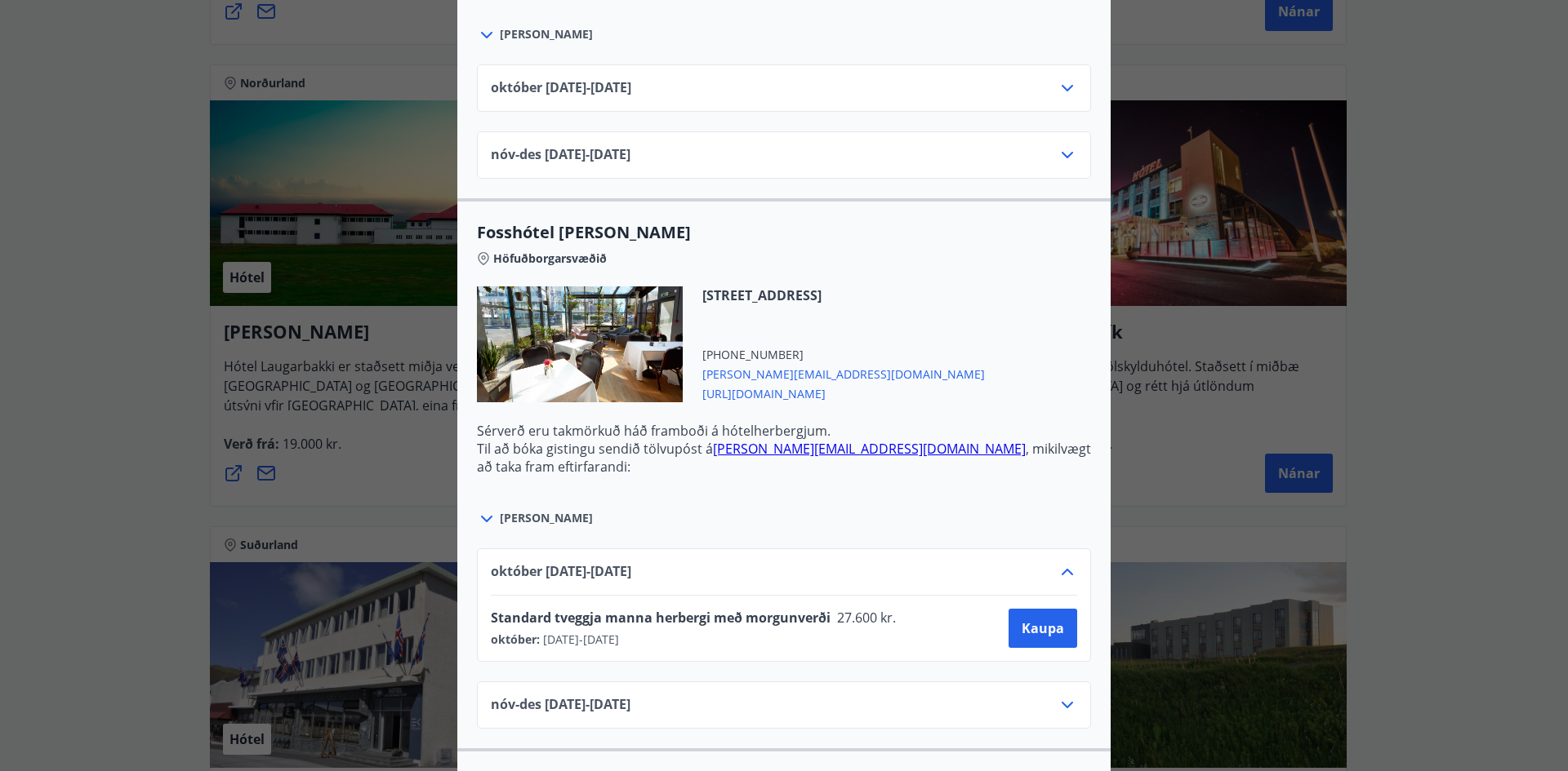
click at [1065, 568] on icon at bounding box center [1068, 572] width 19 height 19
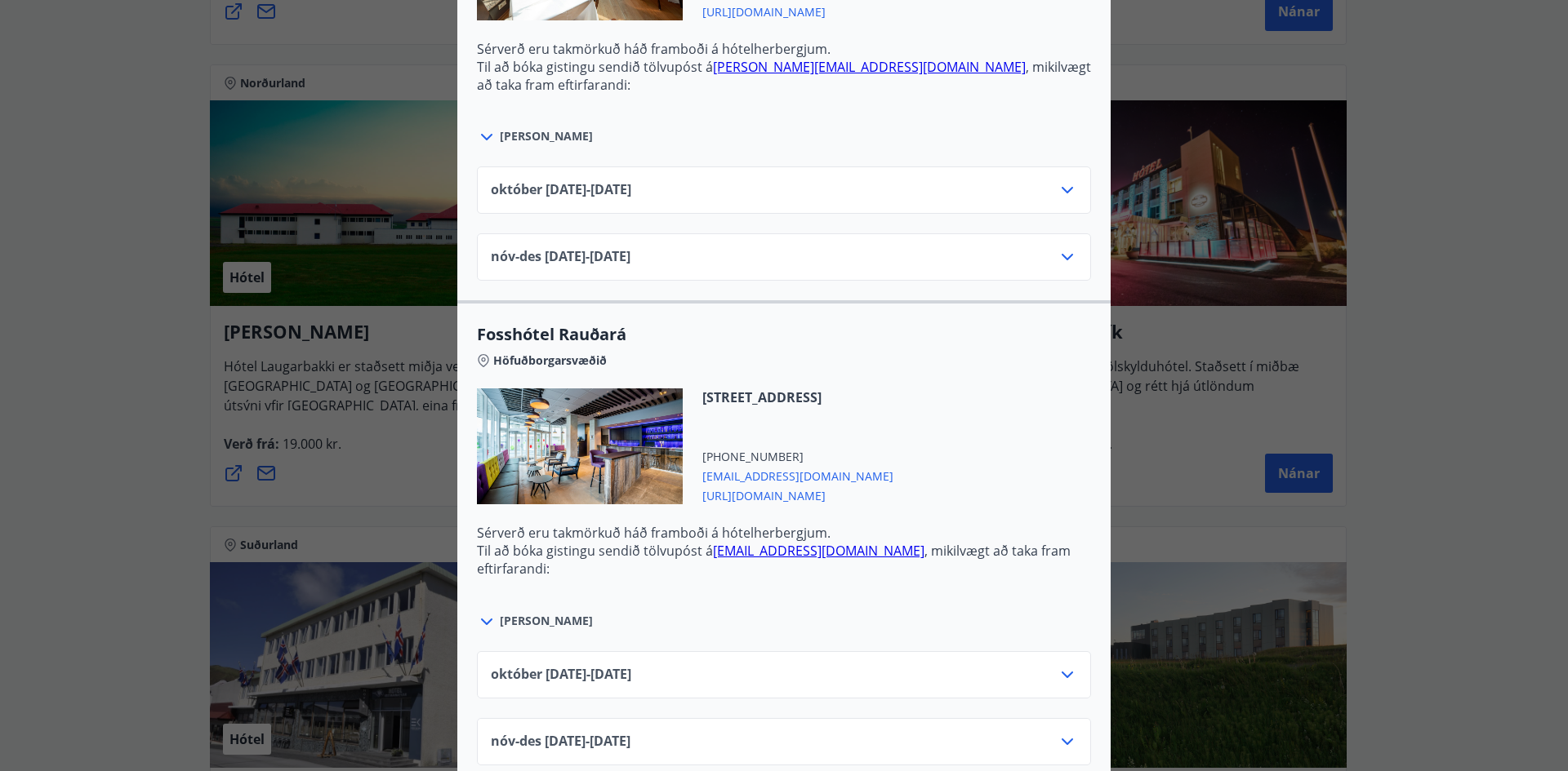
scroll to position [3183, 0]
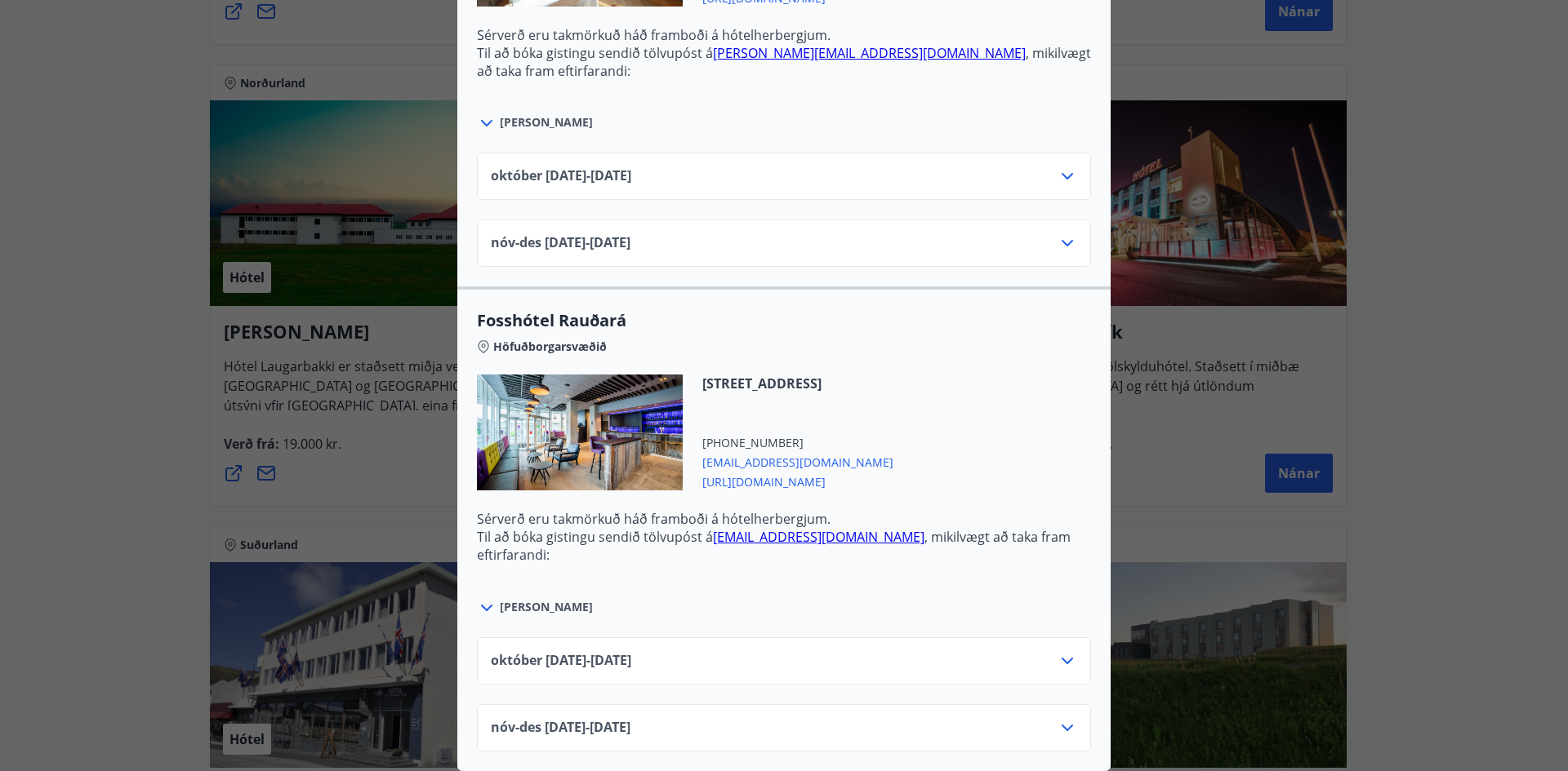
click at [1061, 651] on icon at bounding box center [1068, 661] width 19 height 19
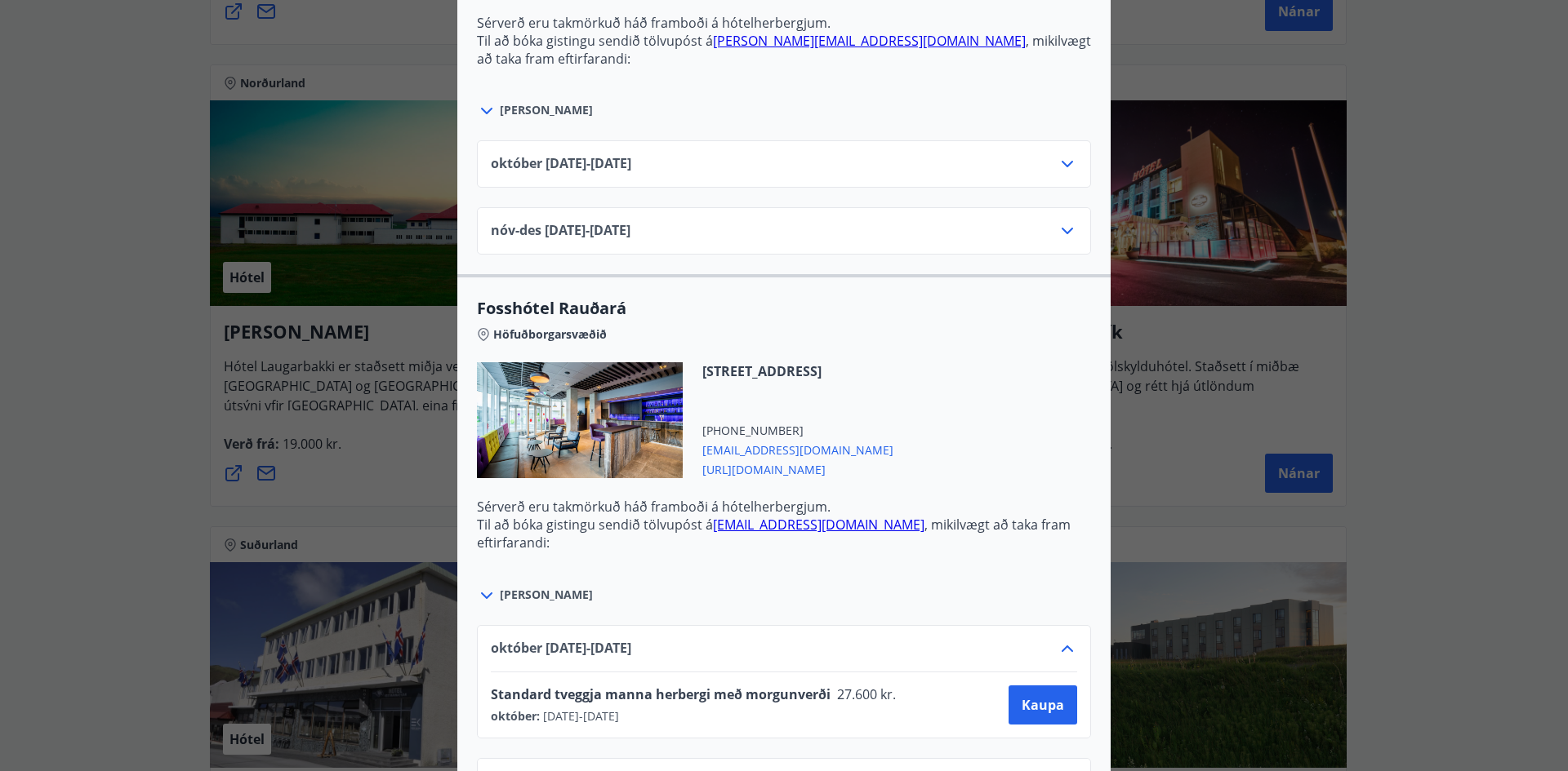
click at [1035, 578] on div "Sjá meira" at bounding box center [784, 586] width 614 height 38
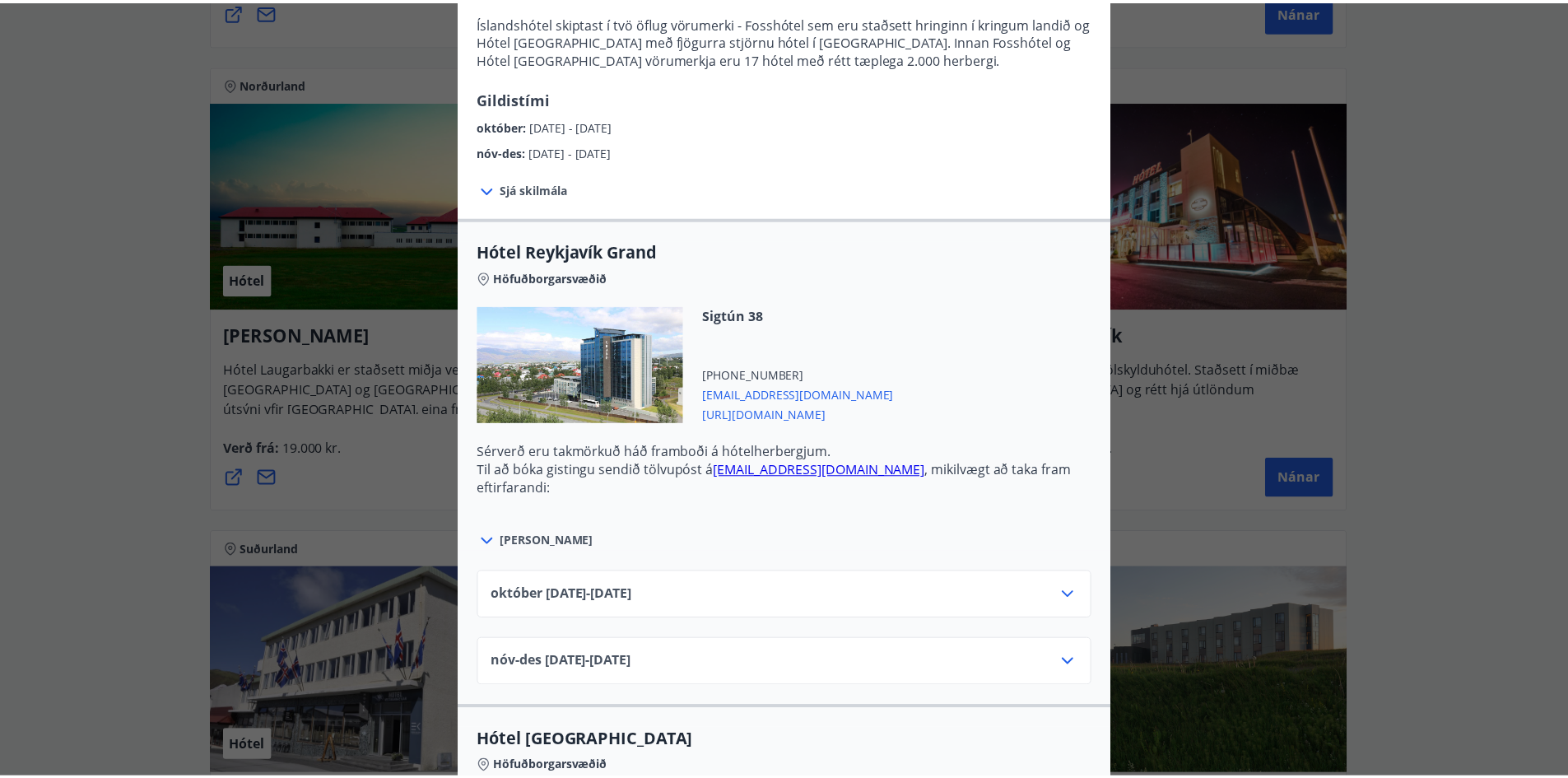
scroll to position [0, 0]
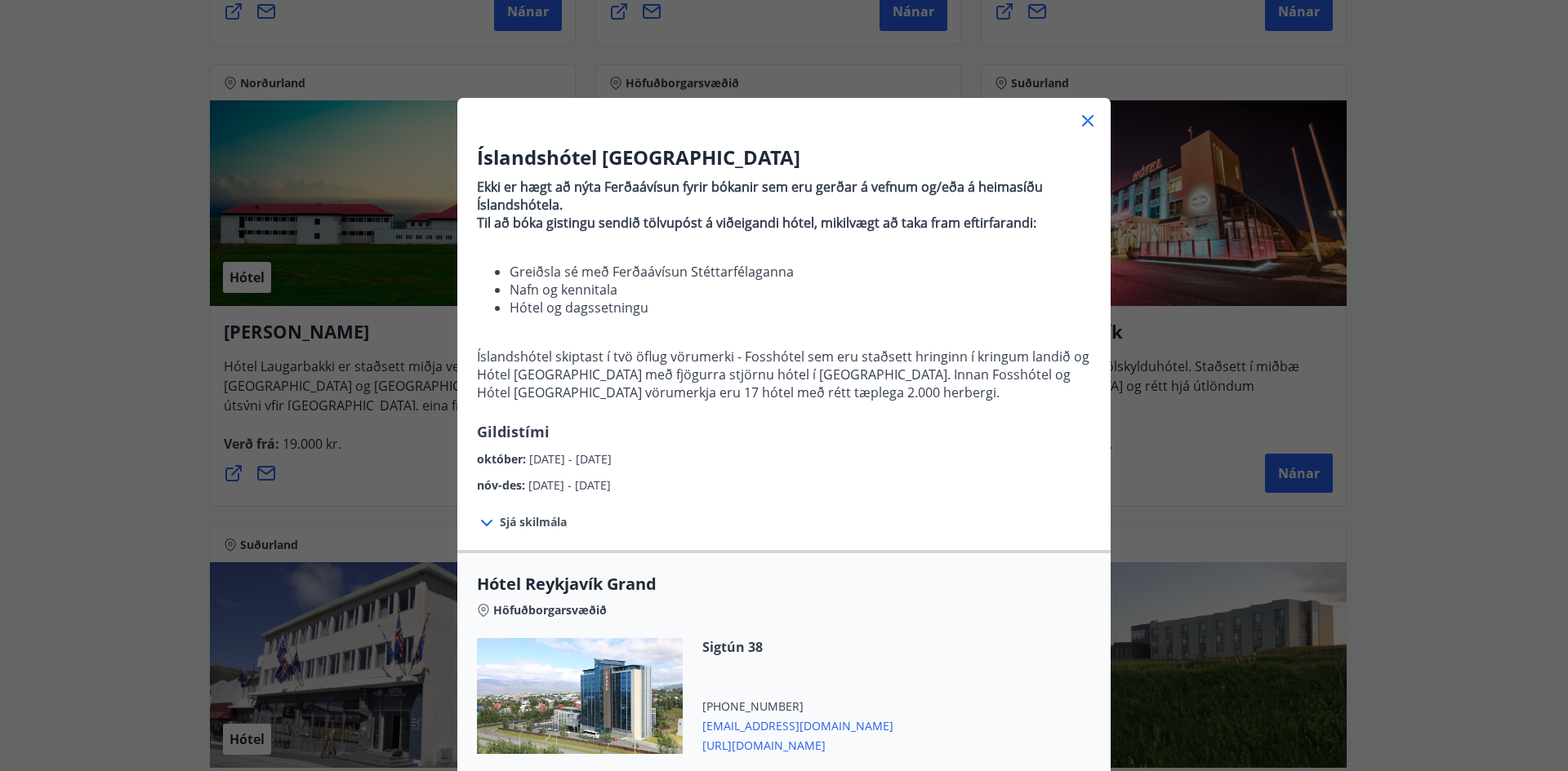
click at [1078, 119] on icon at bounding box center [1088, 121] width 19 height 19
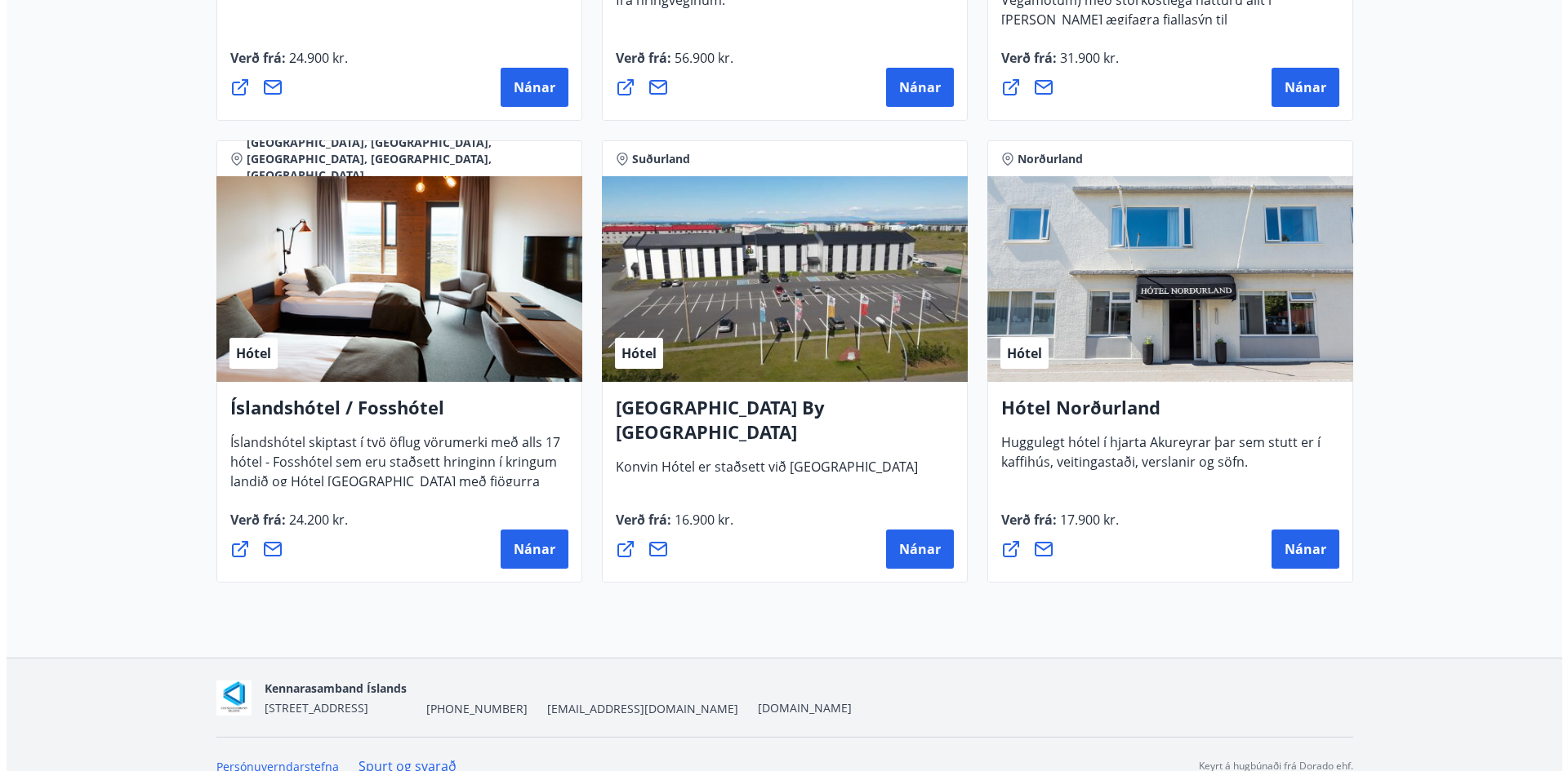
scroll to position [3894, 0]
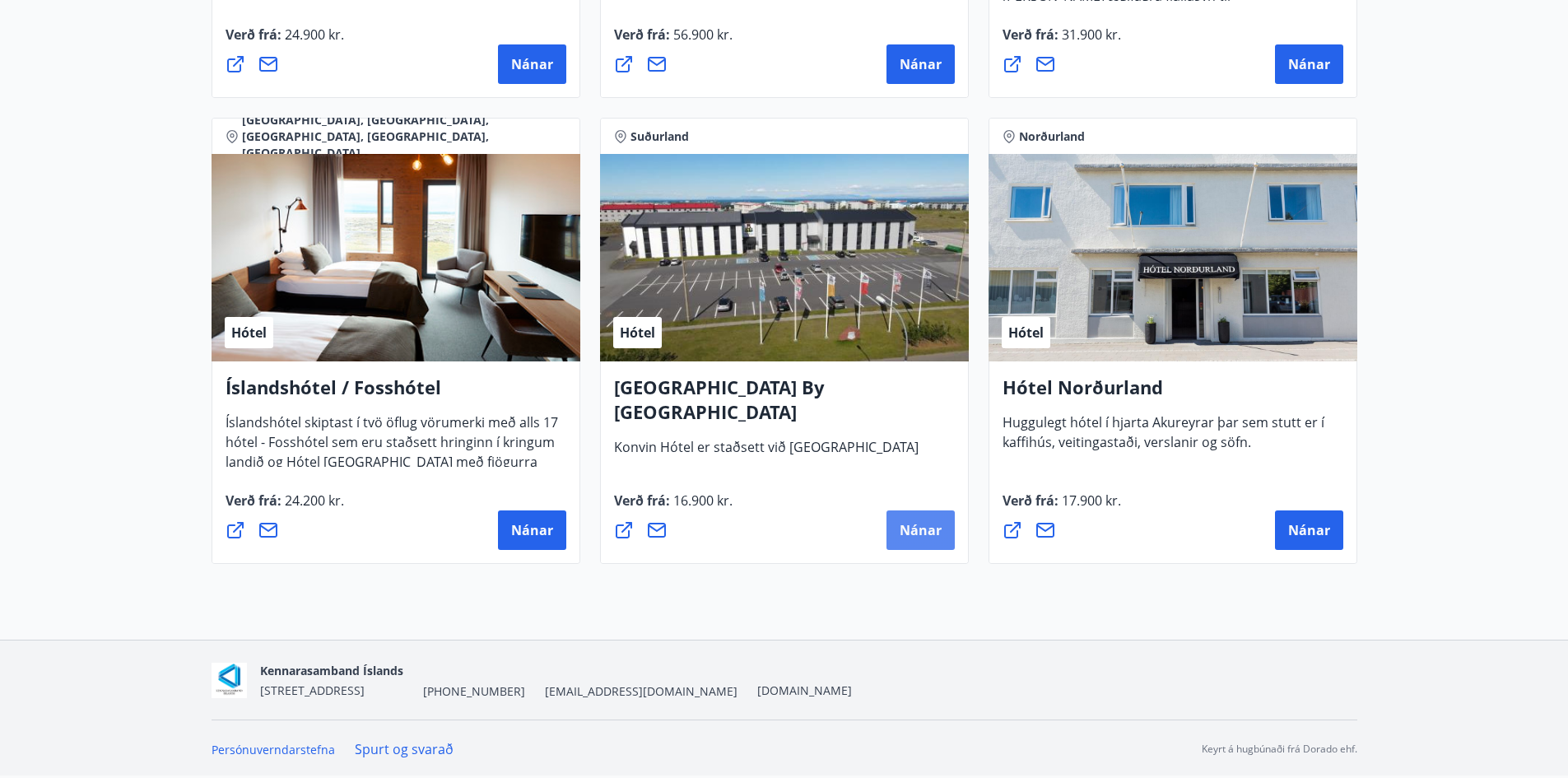
click at [927, 530] on span "Nánar" at bounding box center [920, 530] width 42 height 19
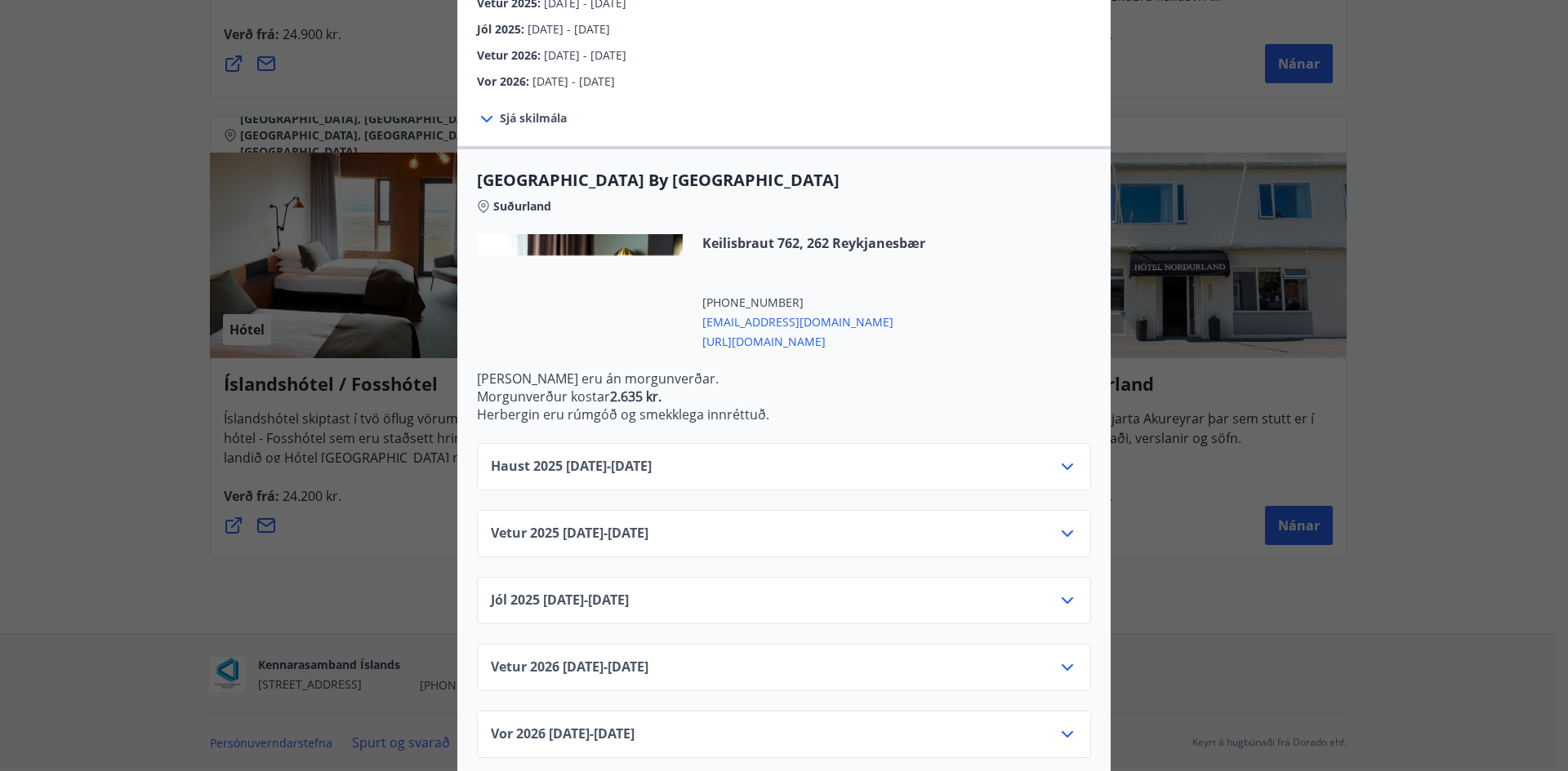
scroll to position [295, 0]
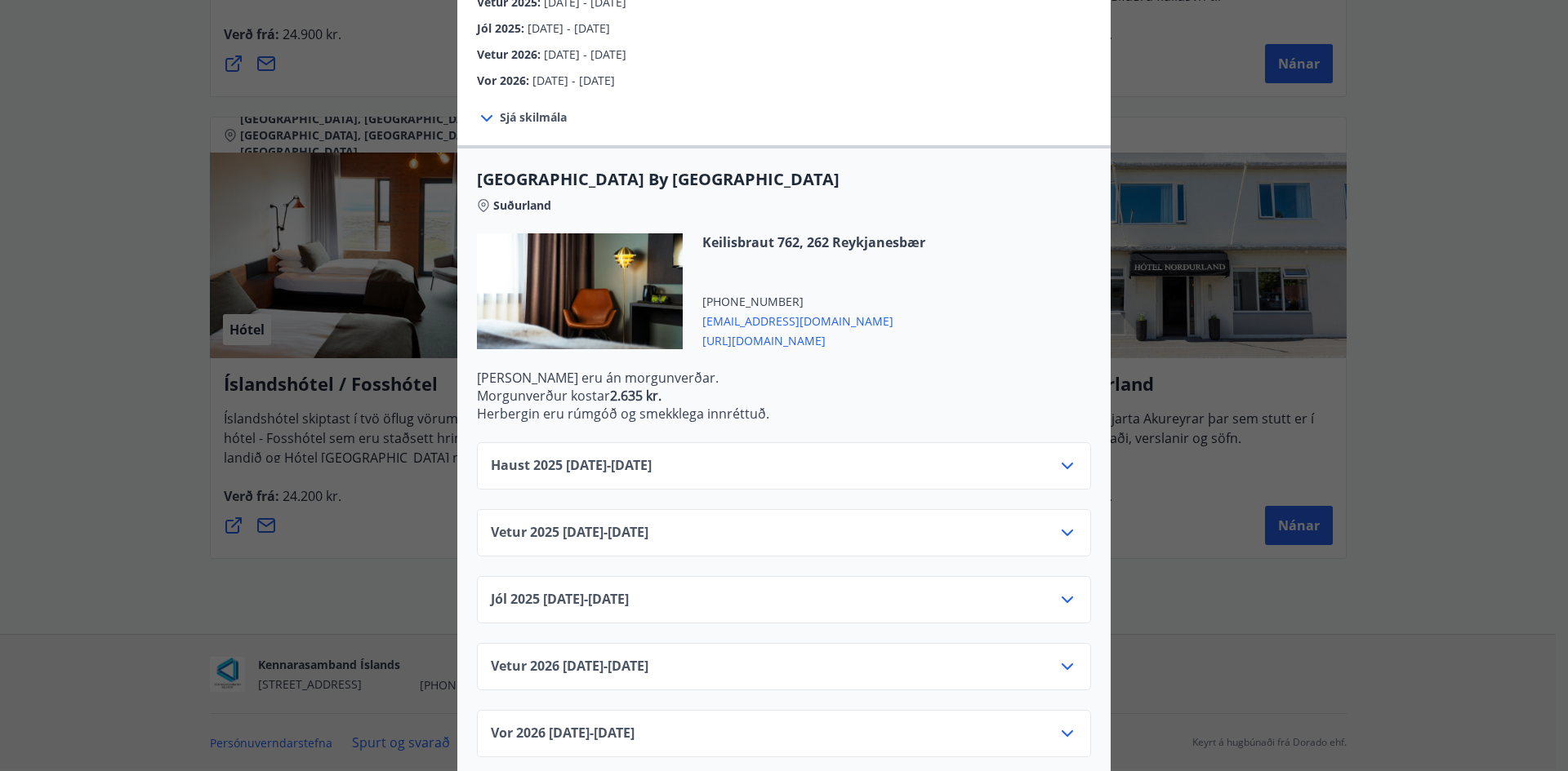
click at [1065, 457] on icon at bounding box center [1068, 466] width 19 height 19
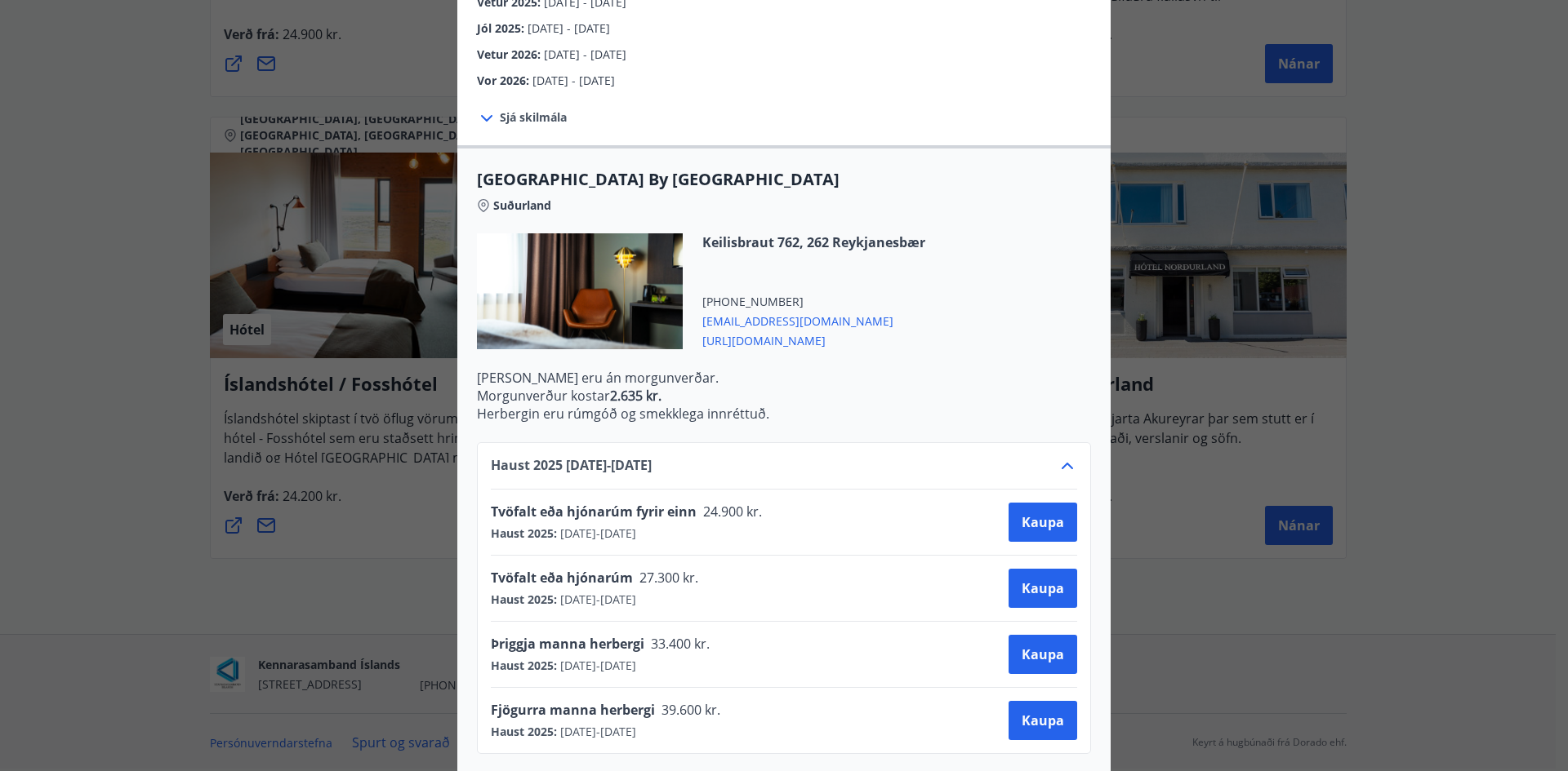
click at [1047, 423] on div "Haust 2025 10.09.25 - 31.10.25 Tvöfalt eða hjónarúm fyrir einn 24.900 kr. Haust…" at bounding box center [783, 722] width 653 height 599
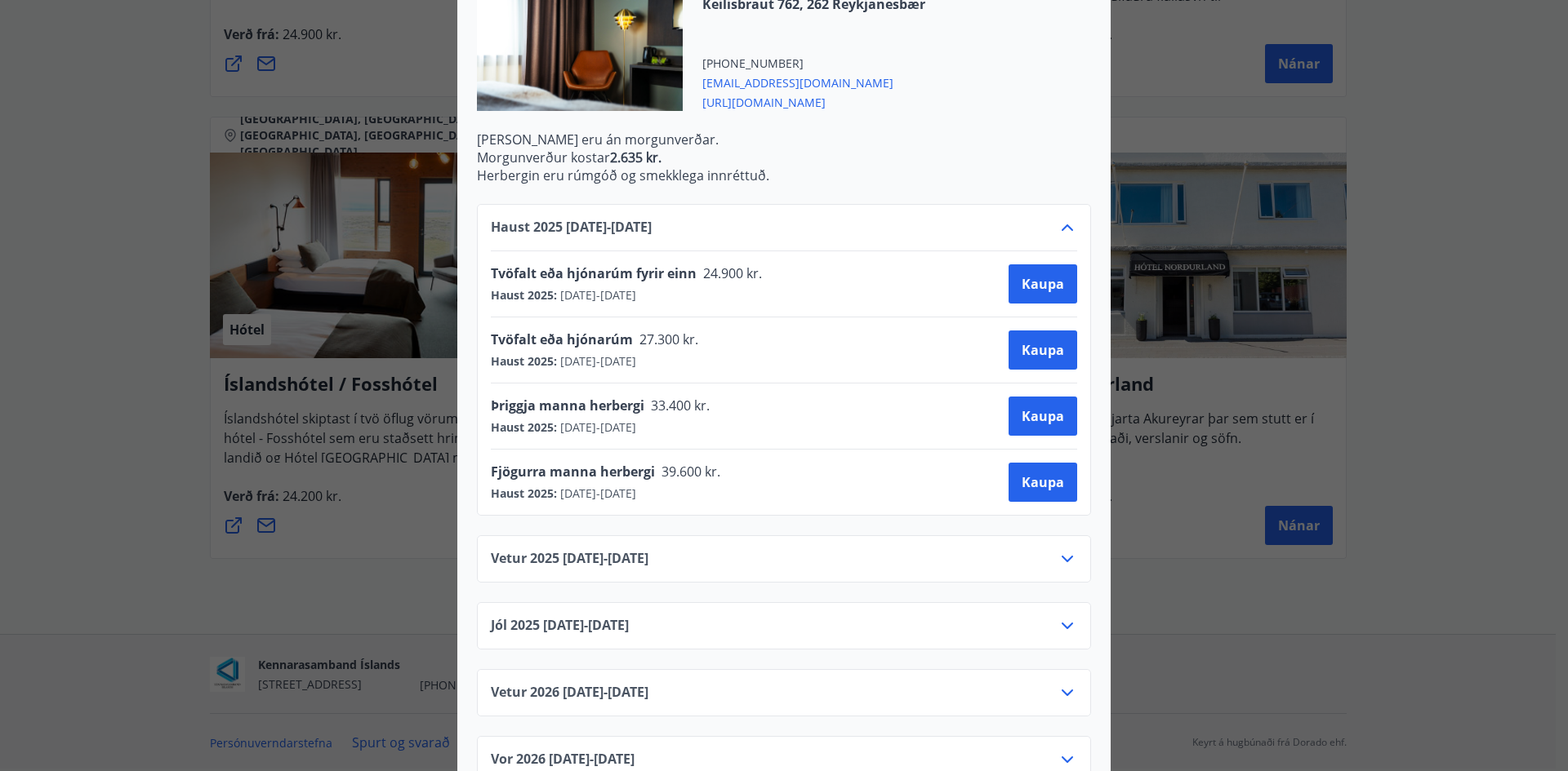
scroll to position [560, 0]
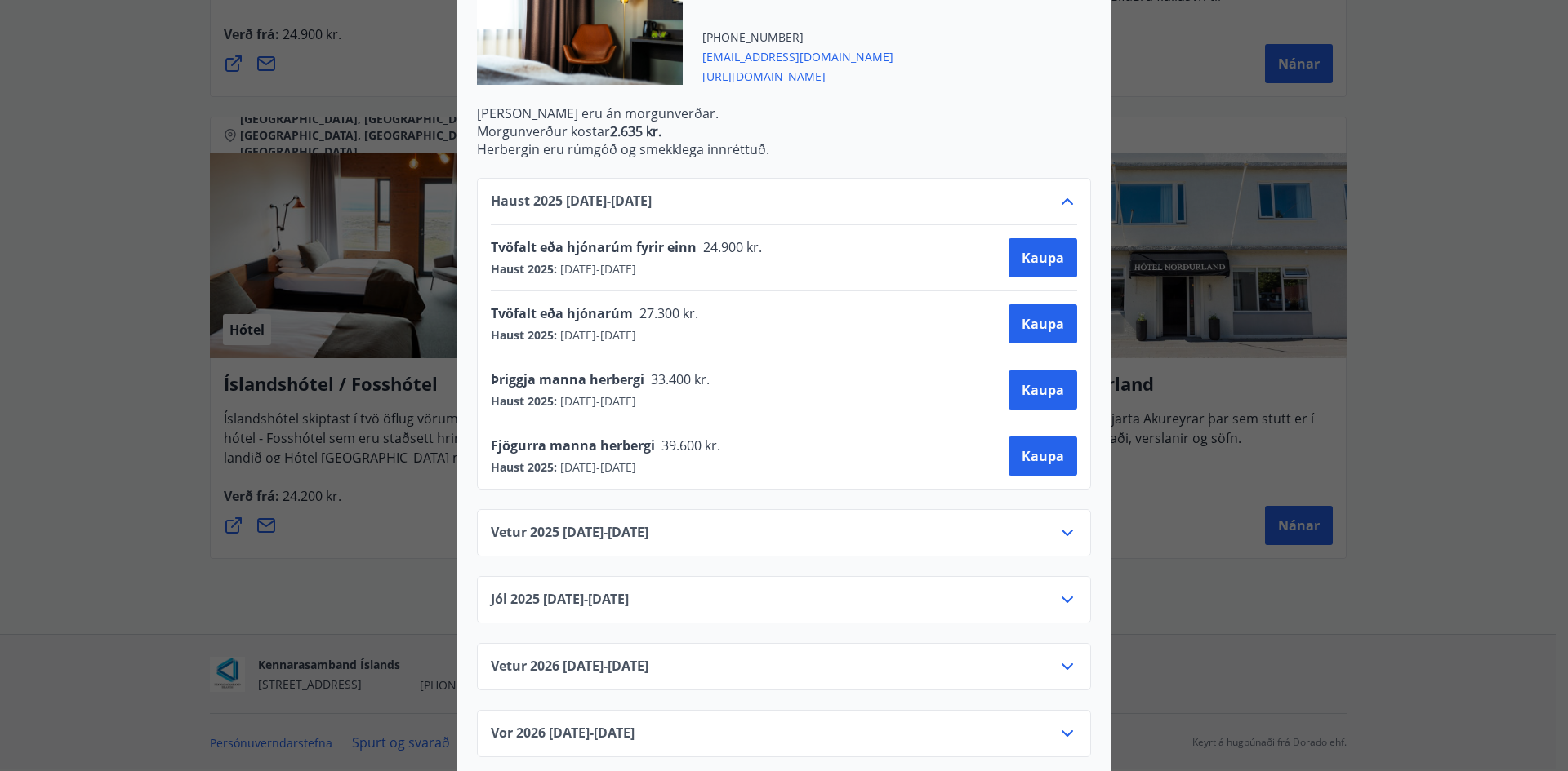
click at [1061, 523] on icon at bounding box center [1068, 533] width 19 height 19
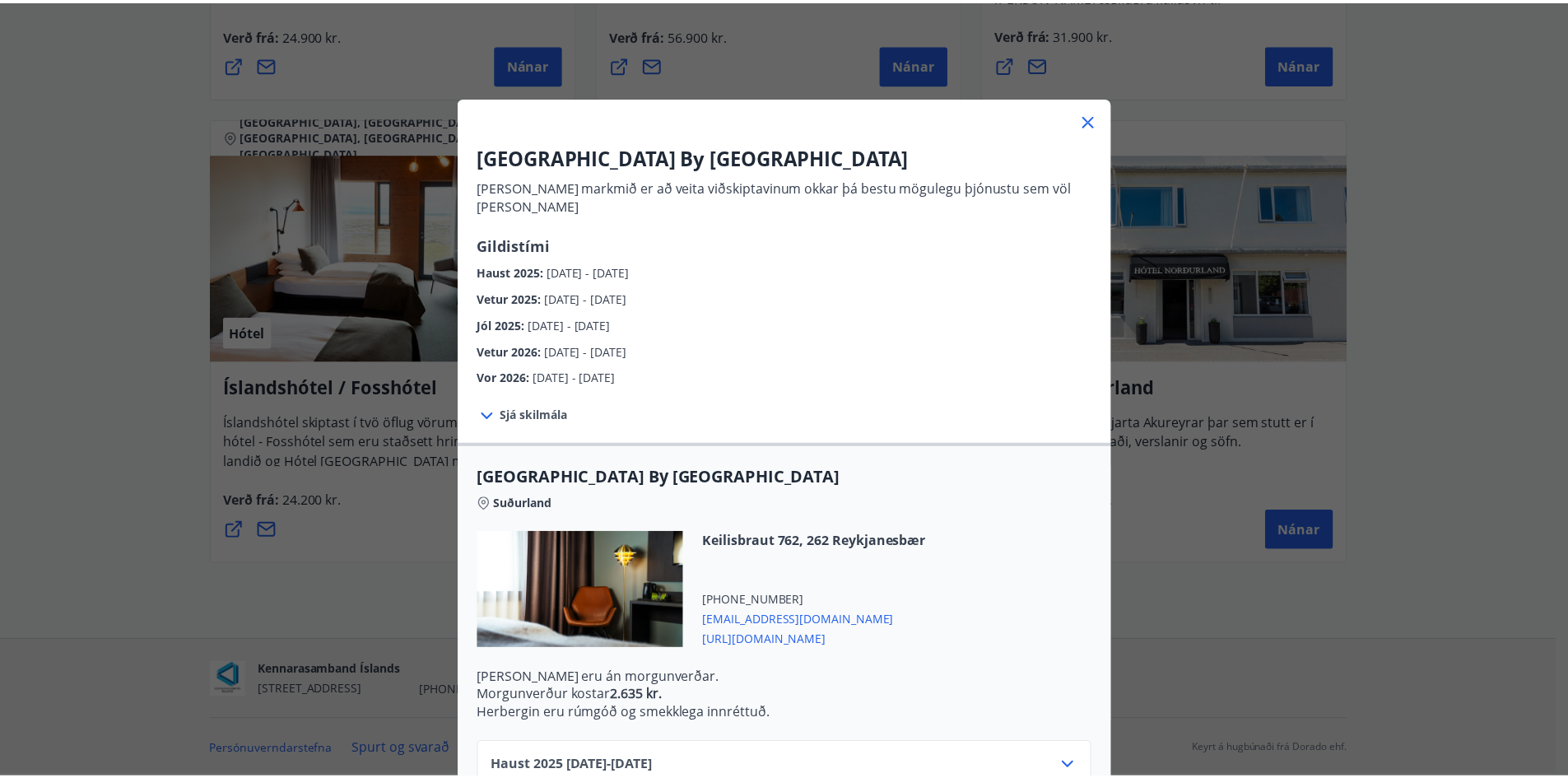
scroll to position [0, 0]
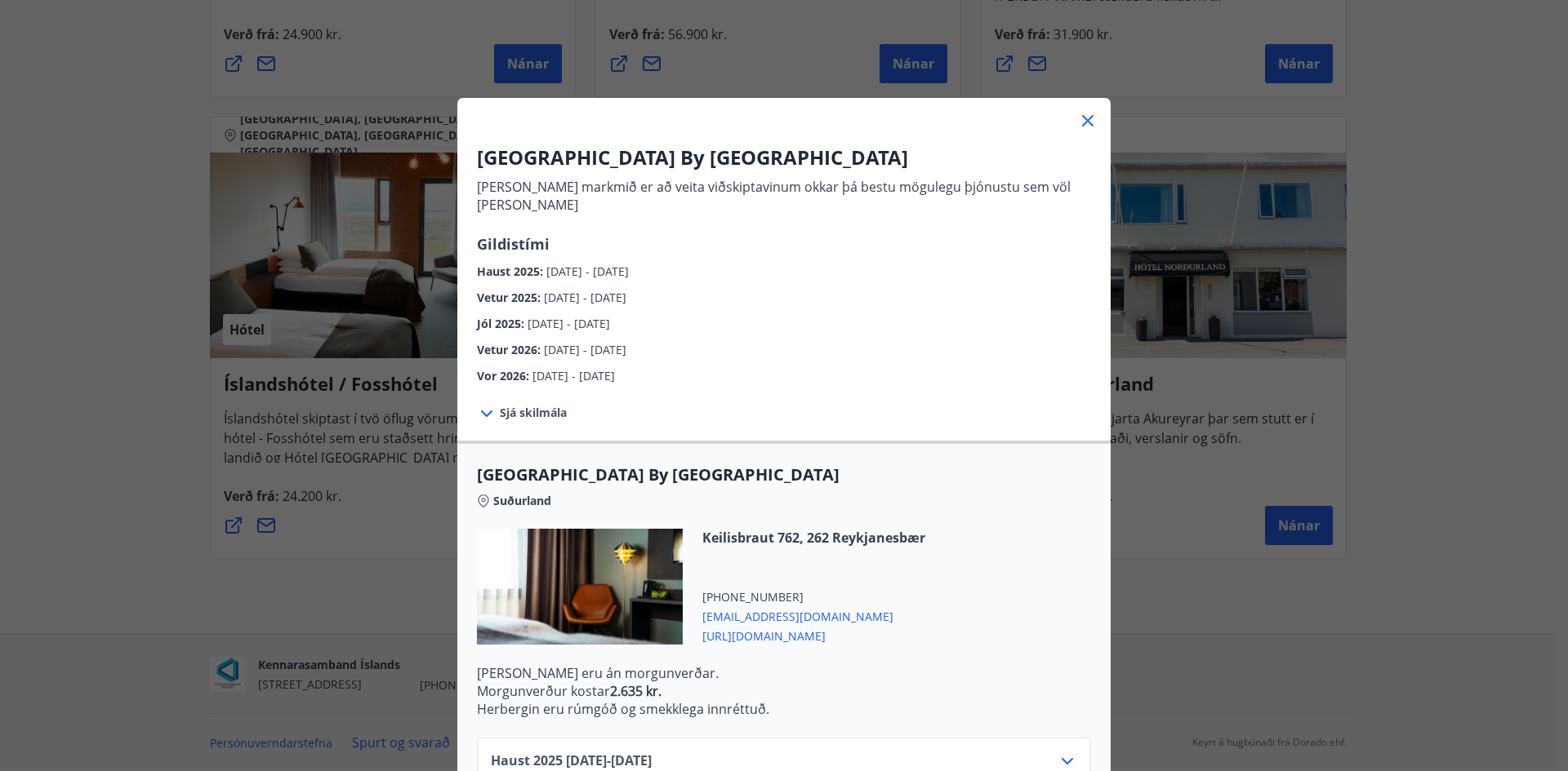
click at [1083, 123] on icon at bounding box center [1088, 121] width 12 height 12
